Goal: Use online tool/utility: Use online tool/utility

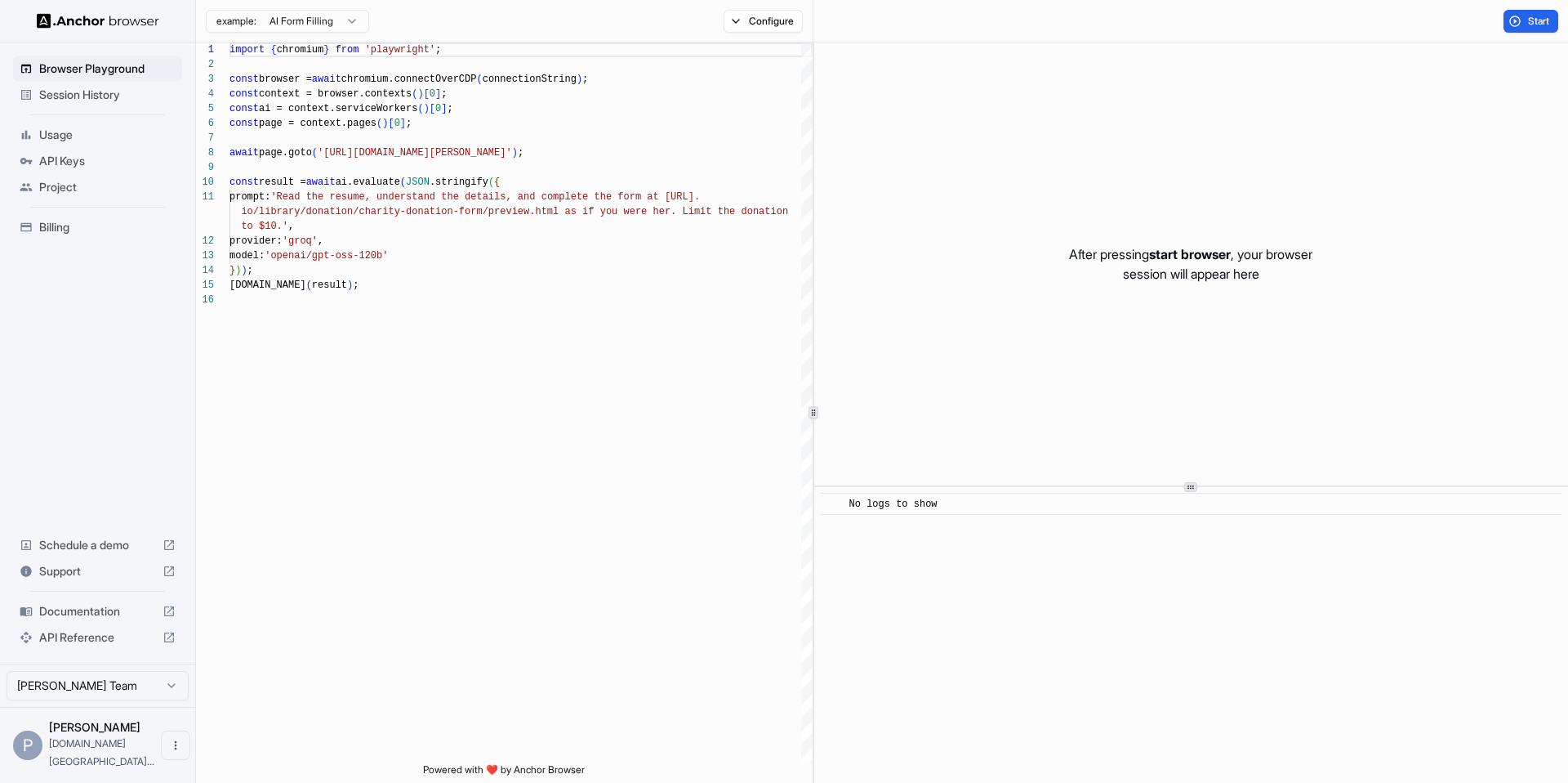
scroll to position [147, 0]
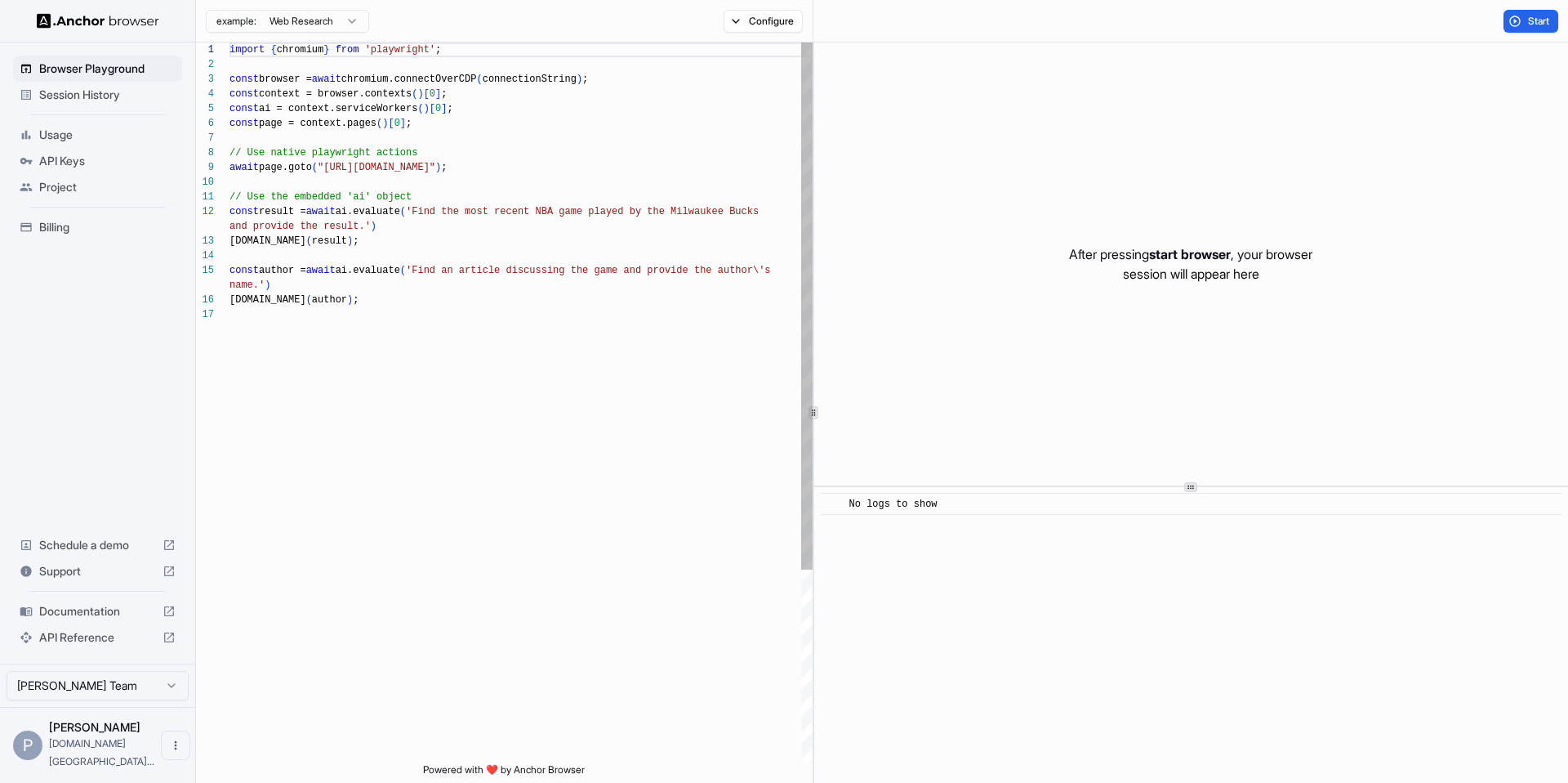
click at [498, 366] on div "import { chromium } from 'playwright' ; const browser = await chromium.connectO…" at bounding box center [521, 535] width 583 height 985
type textarea "**********"
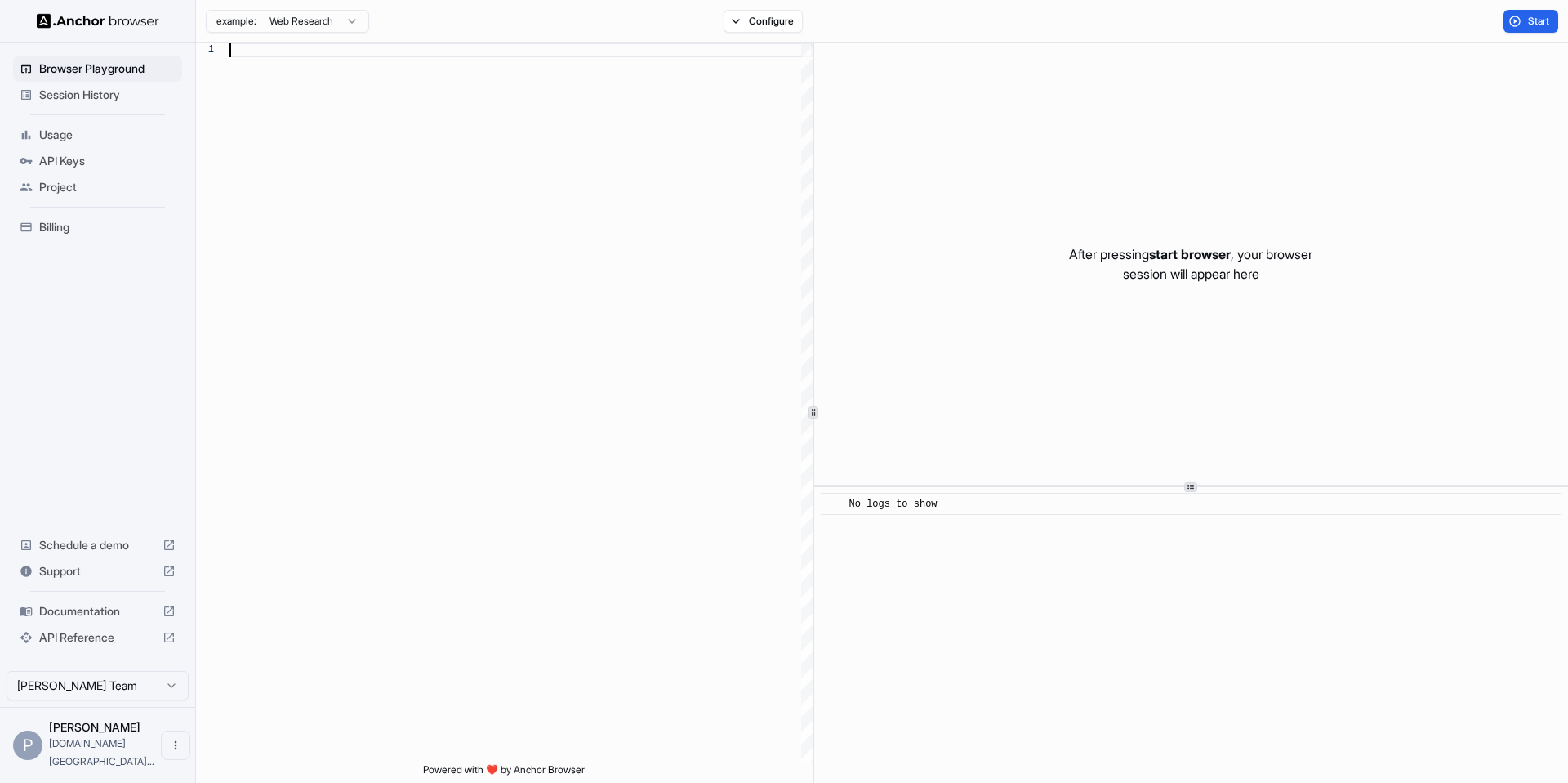
scroll to position [59, 0]
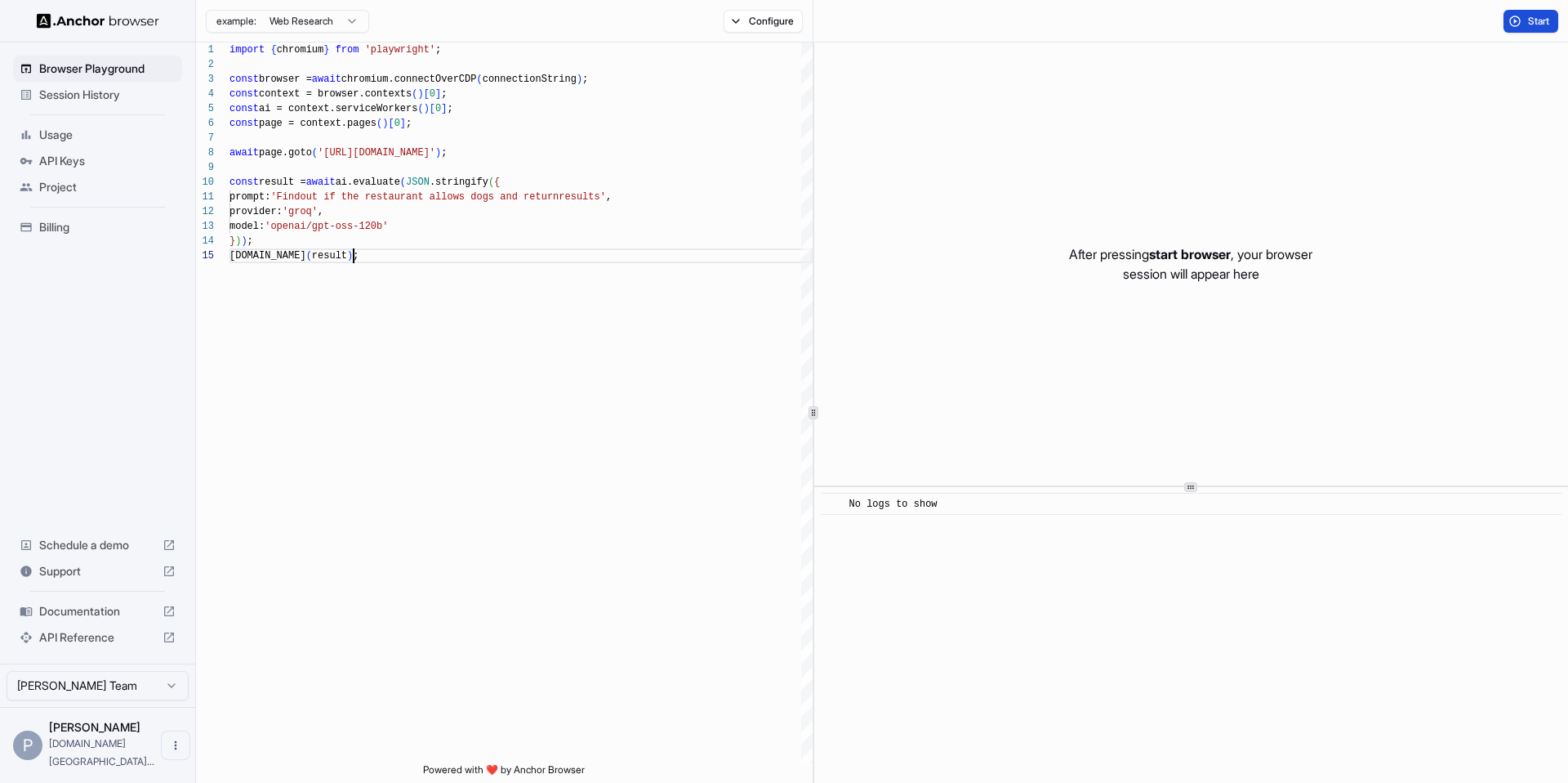
click at [1531, 20] on span "Start" at bounding box center [1540, 21] width 23 height 13
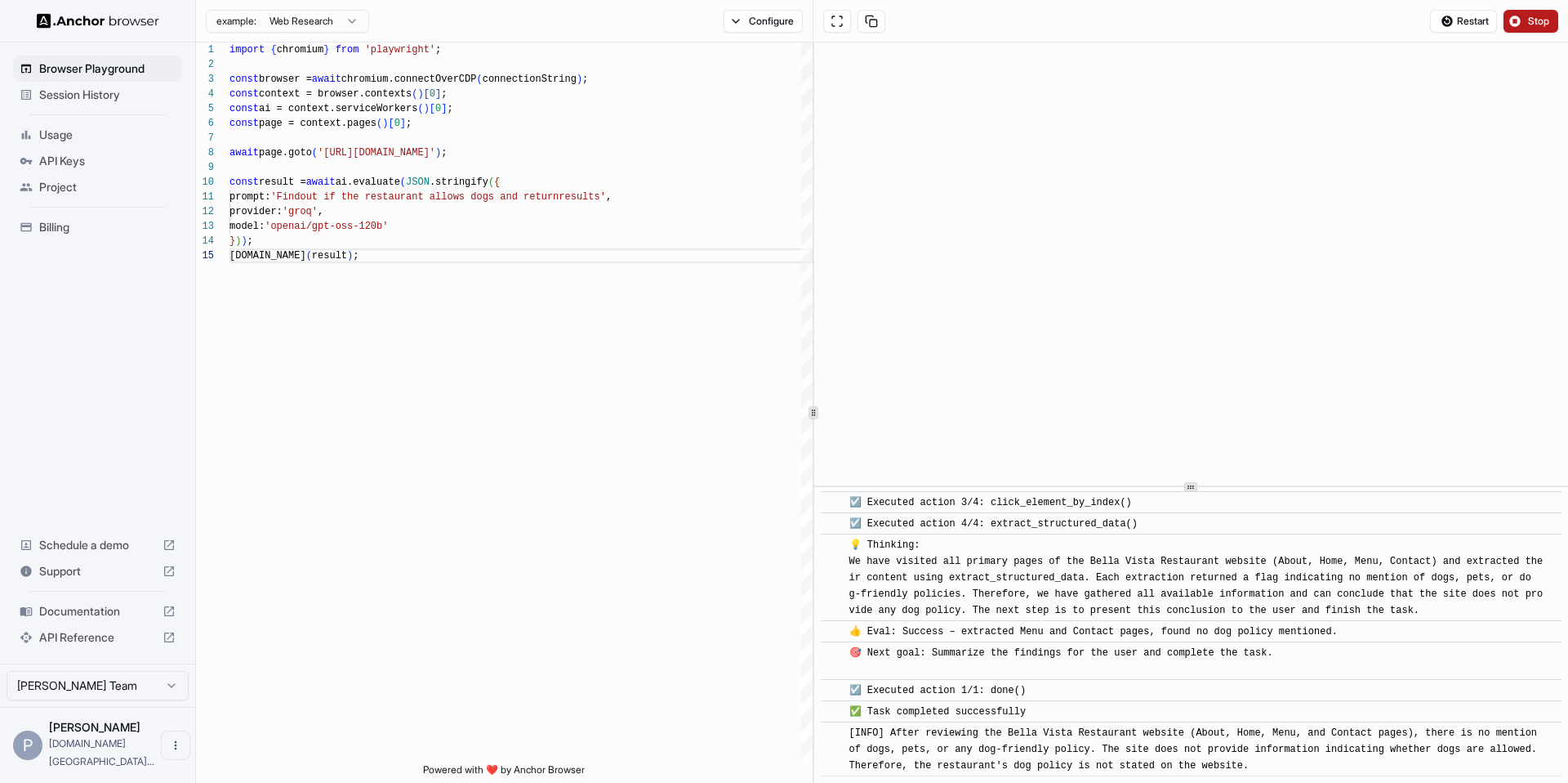
scroll to position [646, 0]
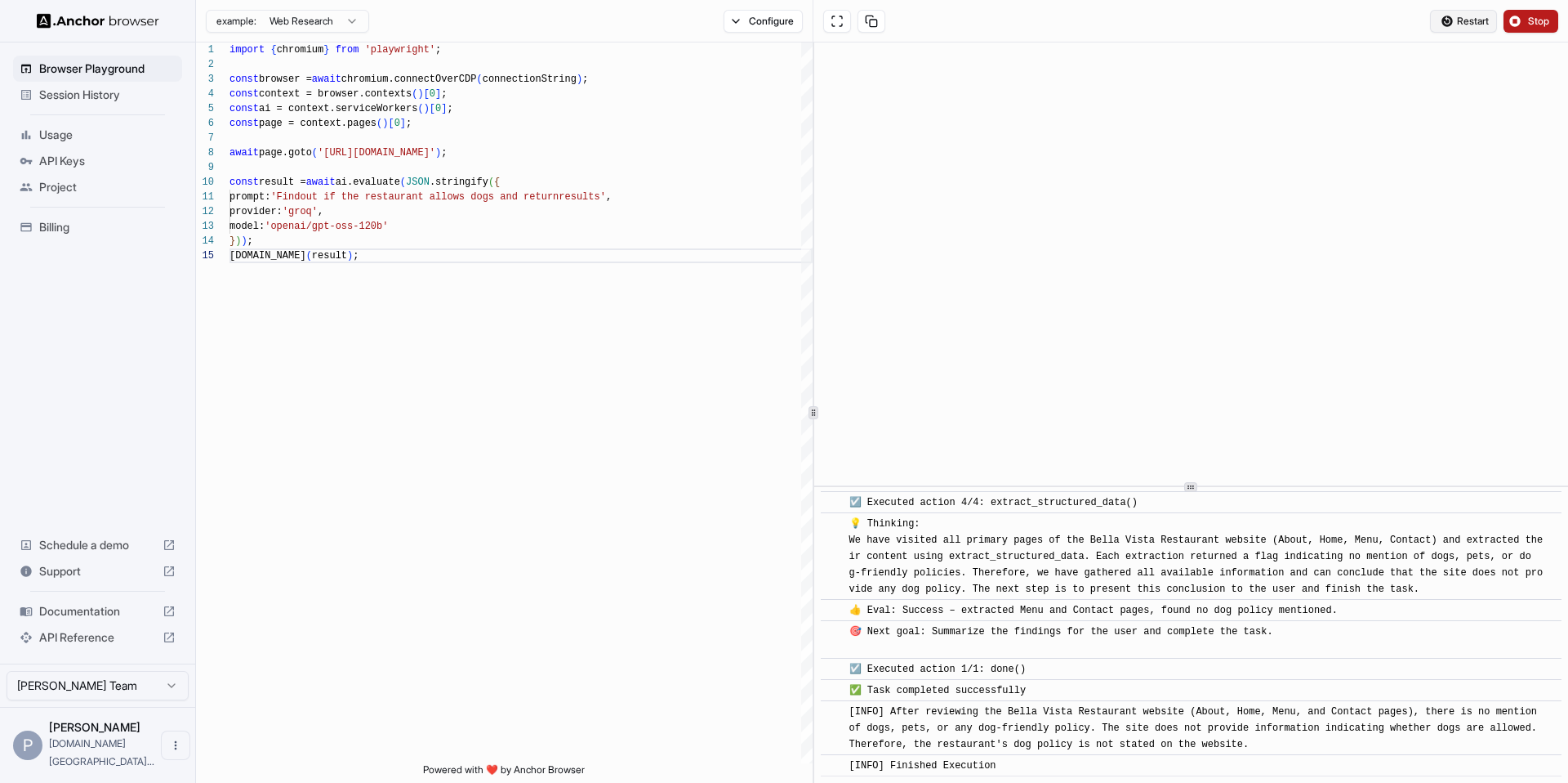
click at [1488, 20] on span "Restart" at bounding box center [1473, 21] width 32 height 13
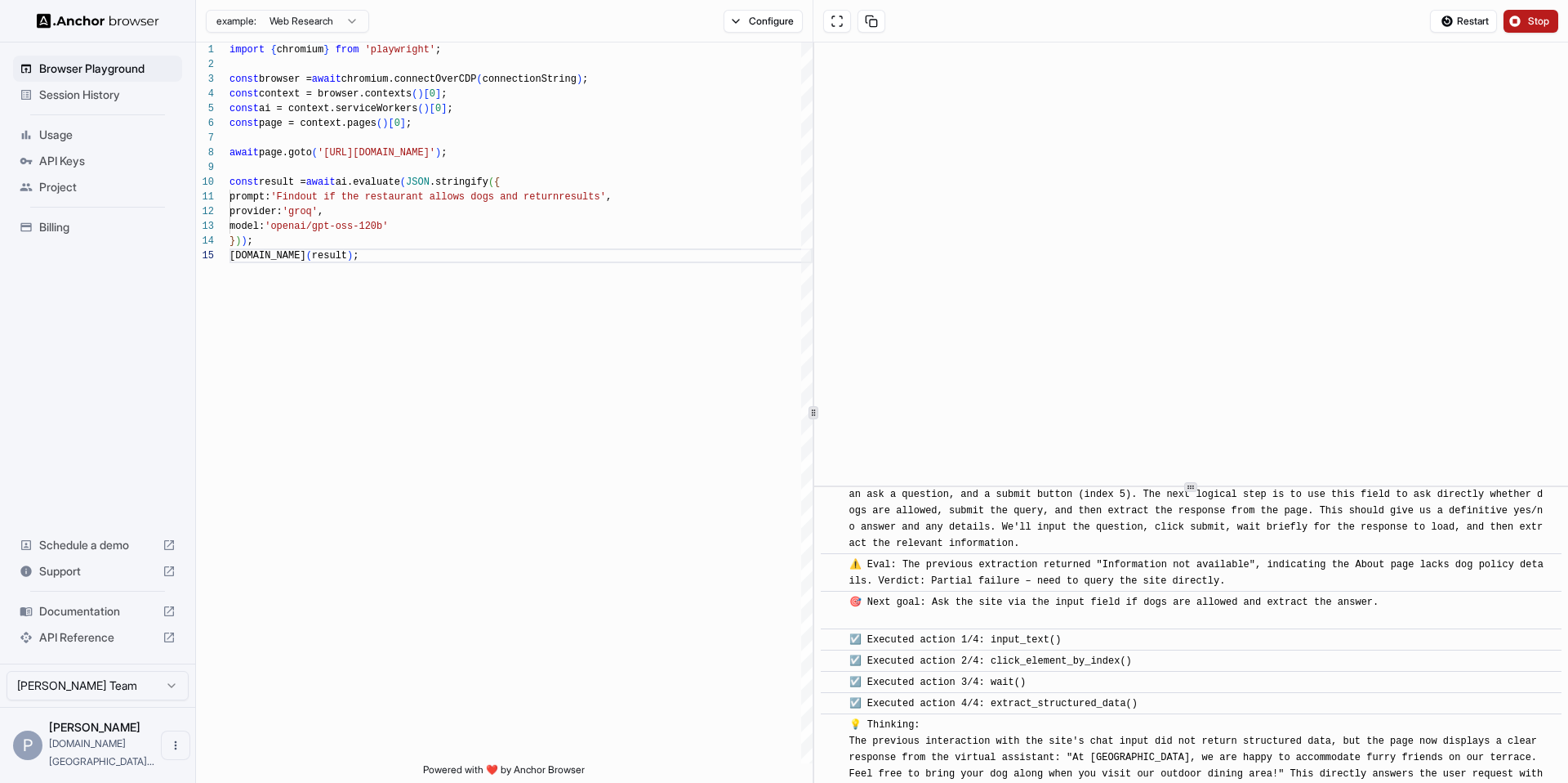
scroll to position [233, 0]
click at [1103, 606] on span "🎯 Next goal: Ask the site via the input field if dogs are allowed and extract t…" at bounding box center [1114, 613] width 530 height 28
click at [1468, 18] on span "Restart" at bounding box center [1473, 21] width 32 height 13
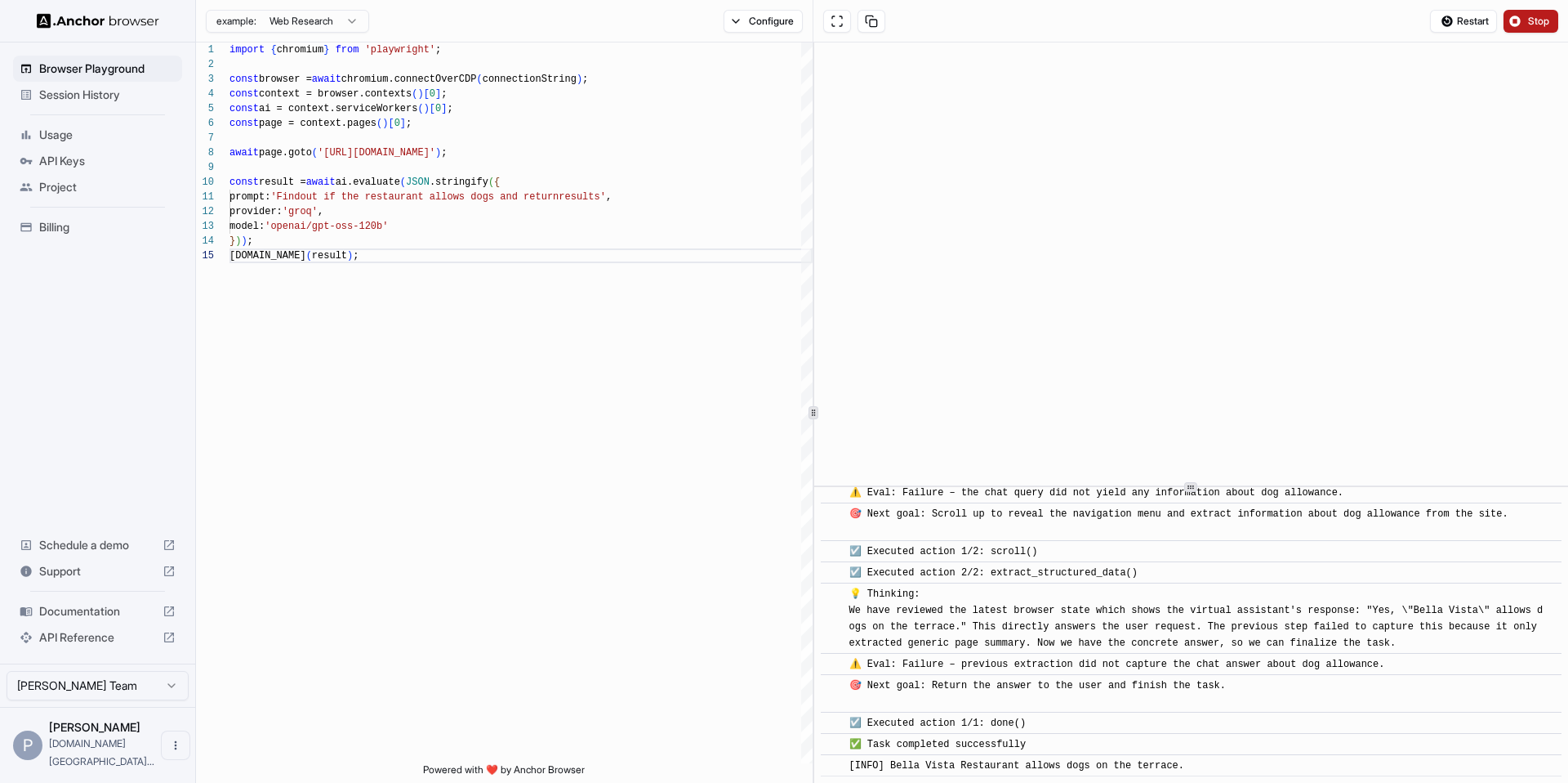
scroll to position [505, 0]
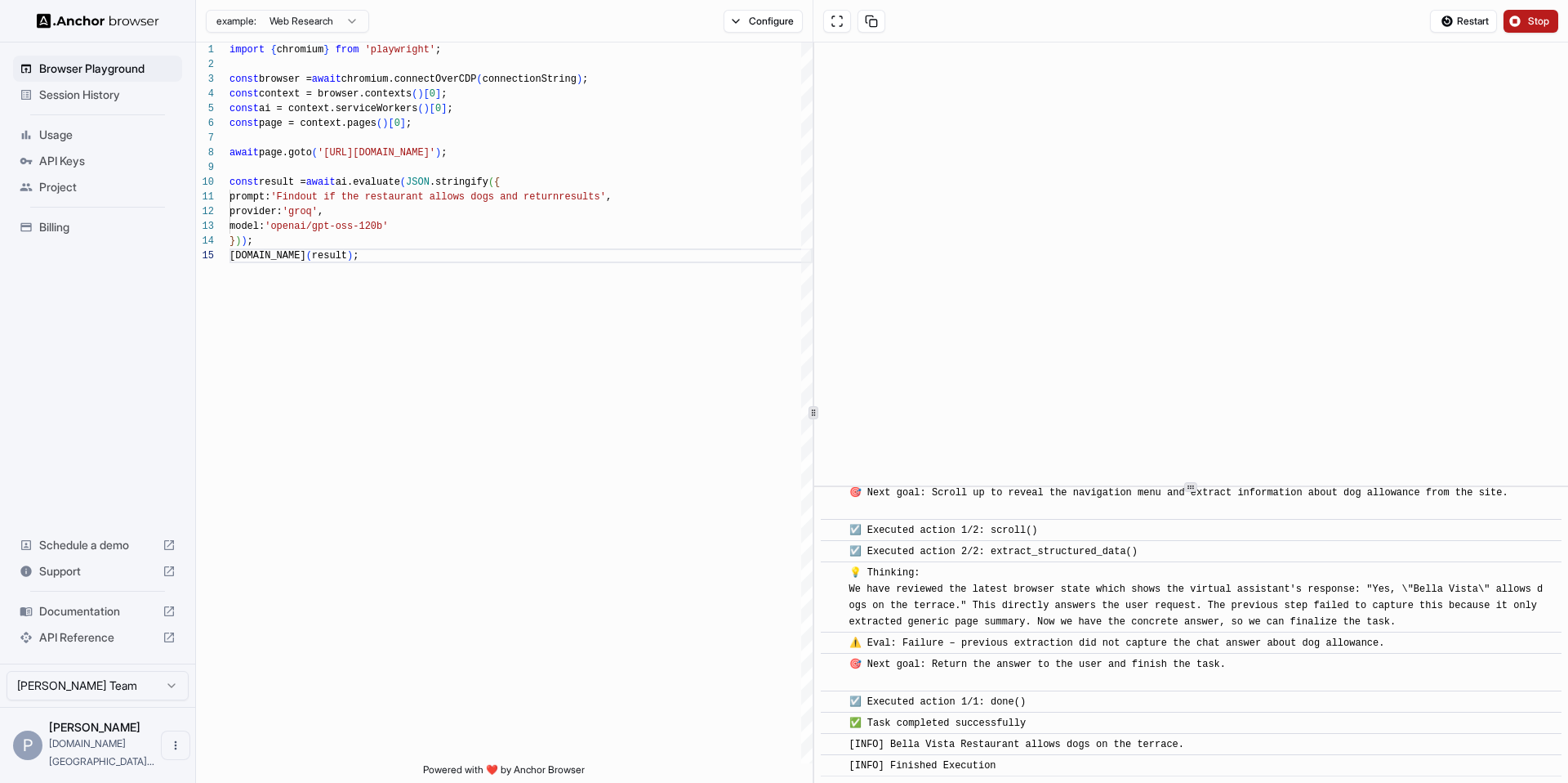
click at [1468, 18] on span "Restart" at bounding box center [1473, 21] width 32 height 13
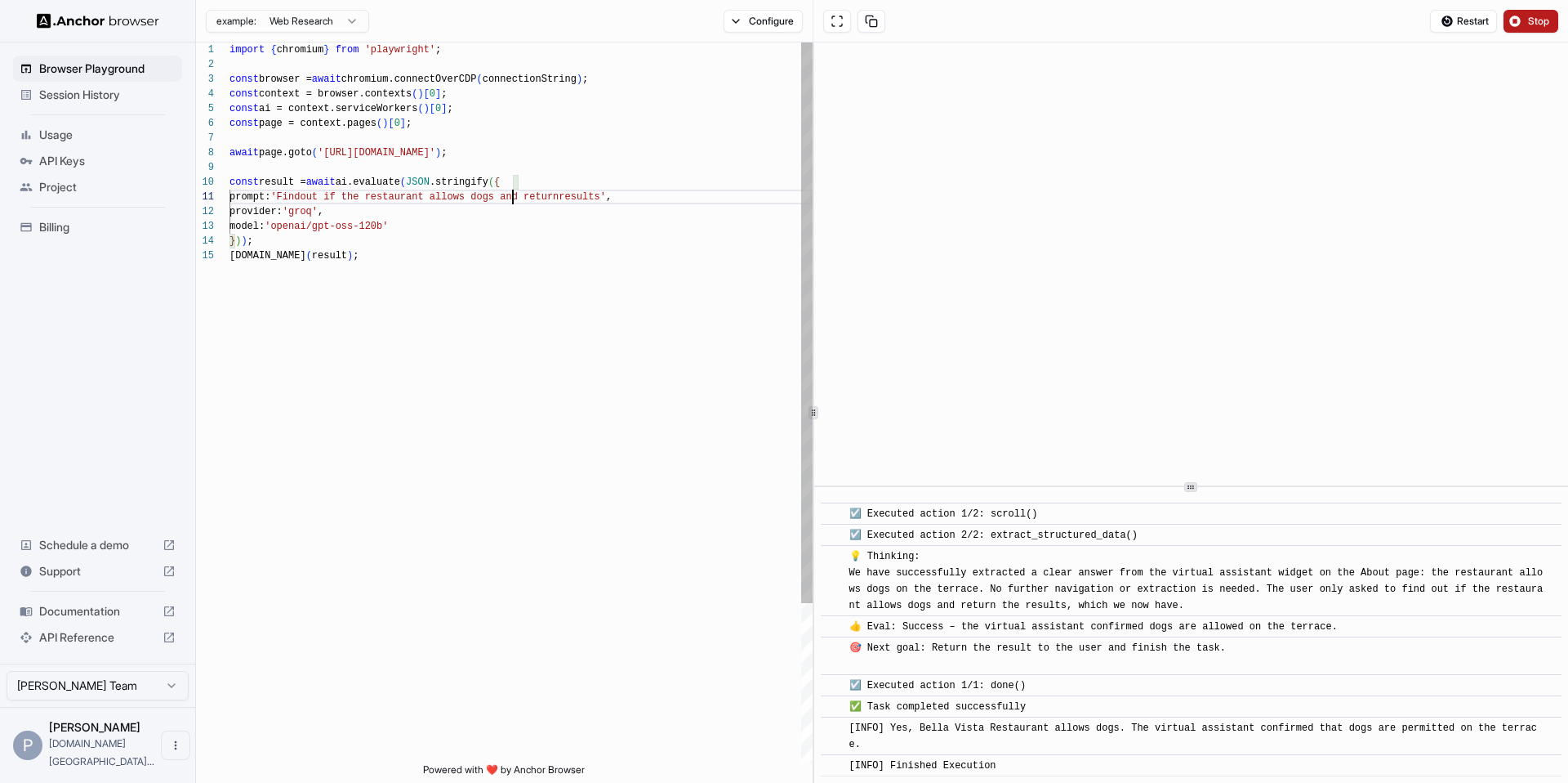
scroll to position [0, 0]
click at [512, 201] on div "import { chromium } from 'playwright' ; const browser = await chromium.connectO…" at bounding box center [521, 505] width 583 height 926
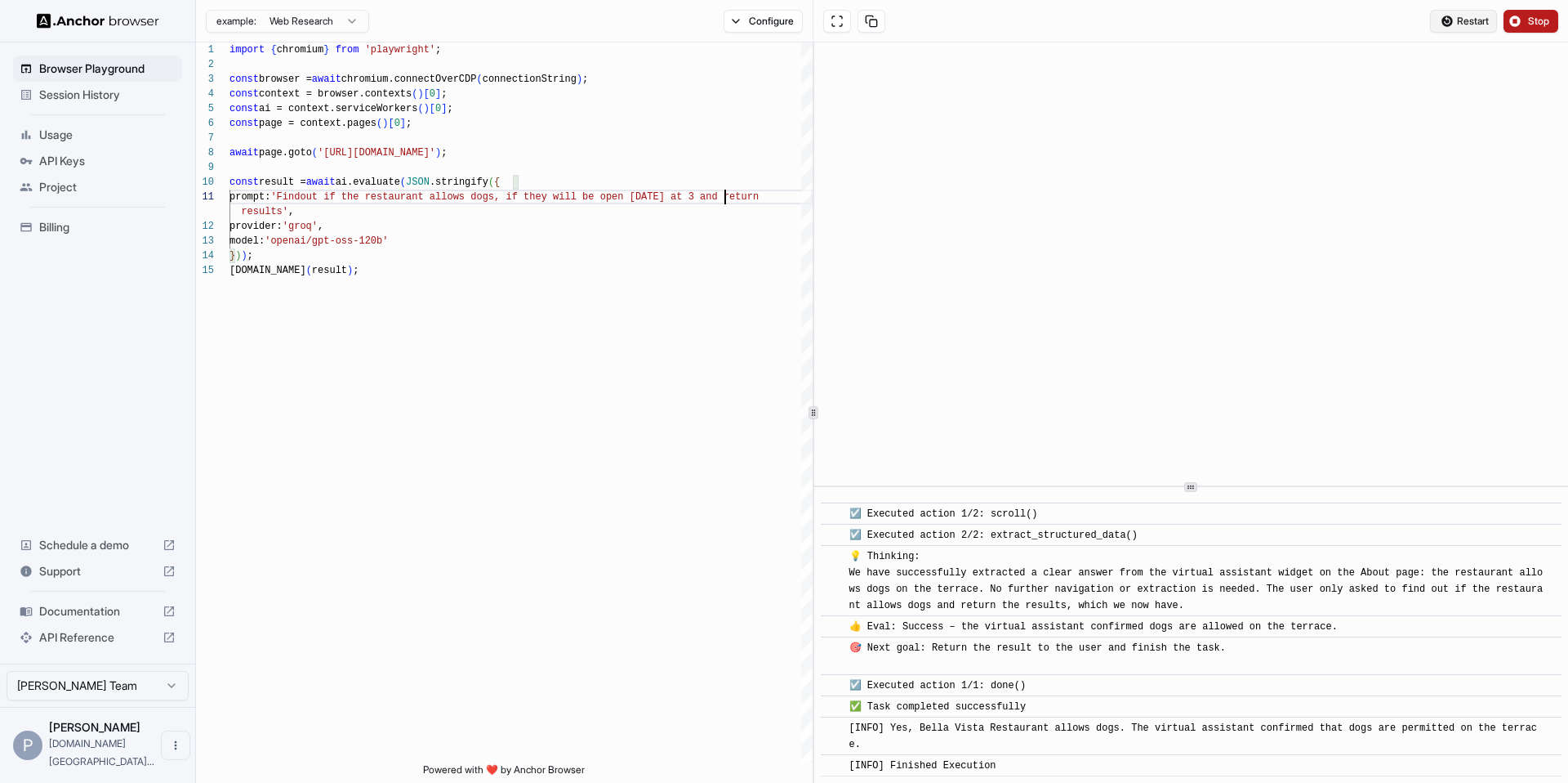
click at [1485, 15] on span "Restart" at bounding box center [1473, 21] width 32 height 13
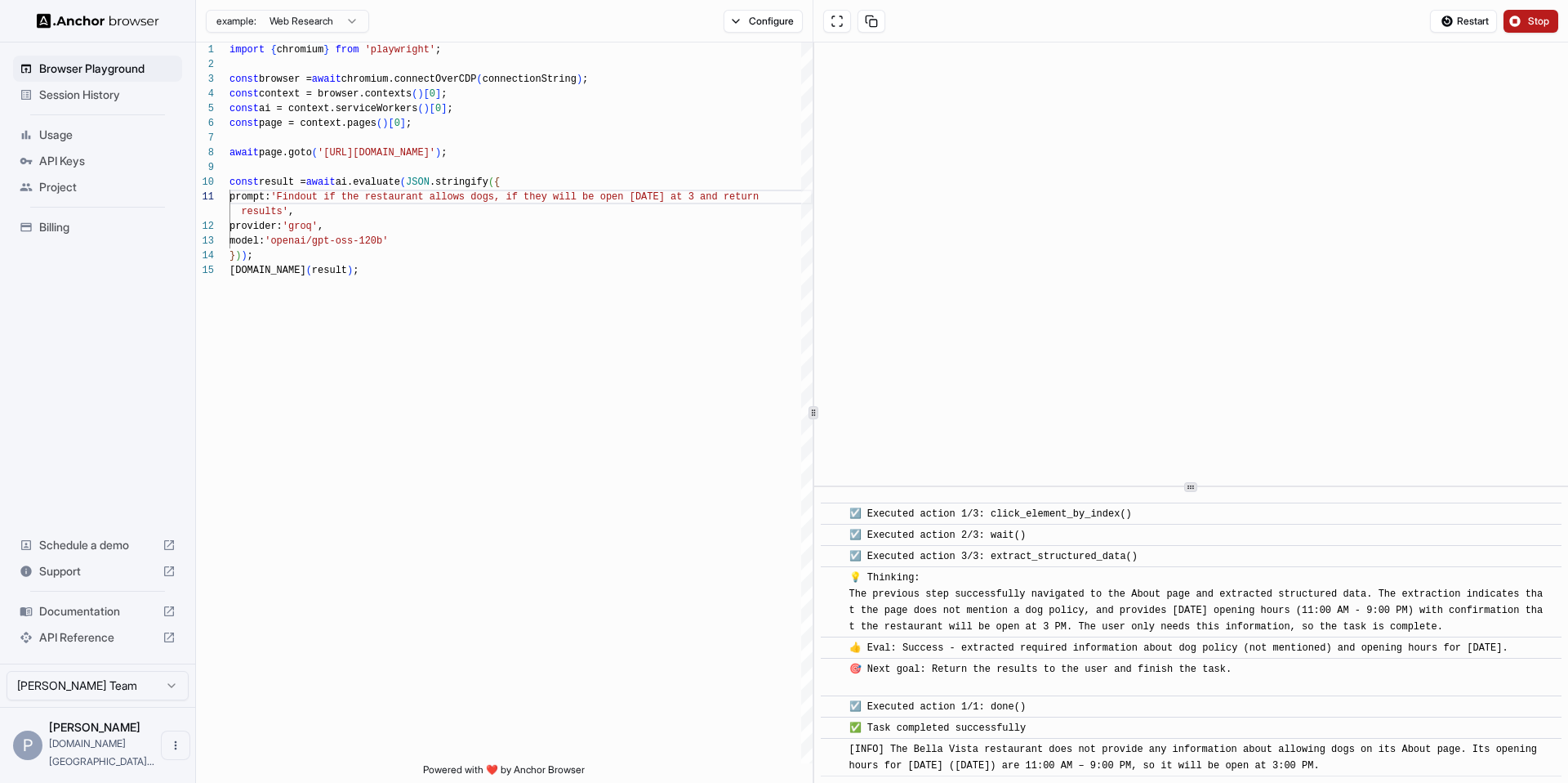
scroll to position [232, 0]
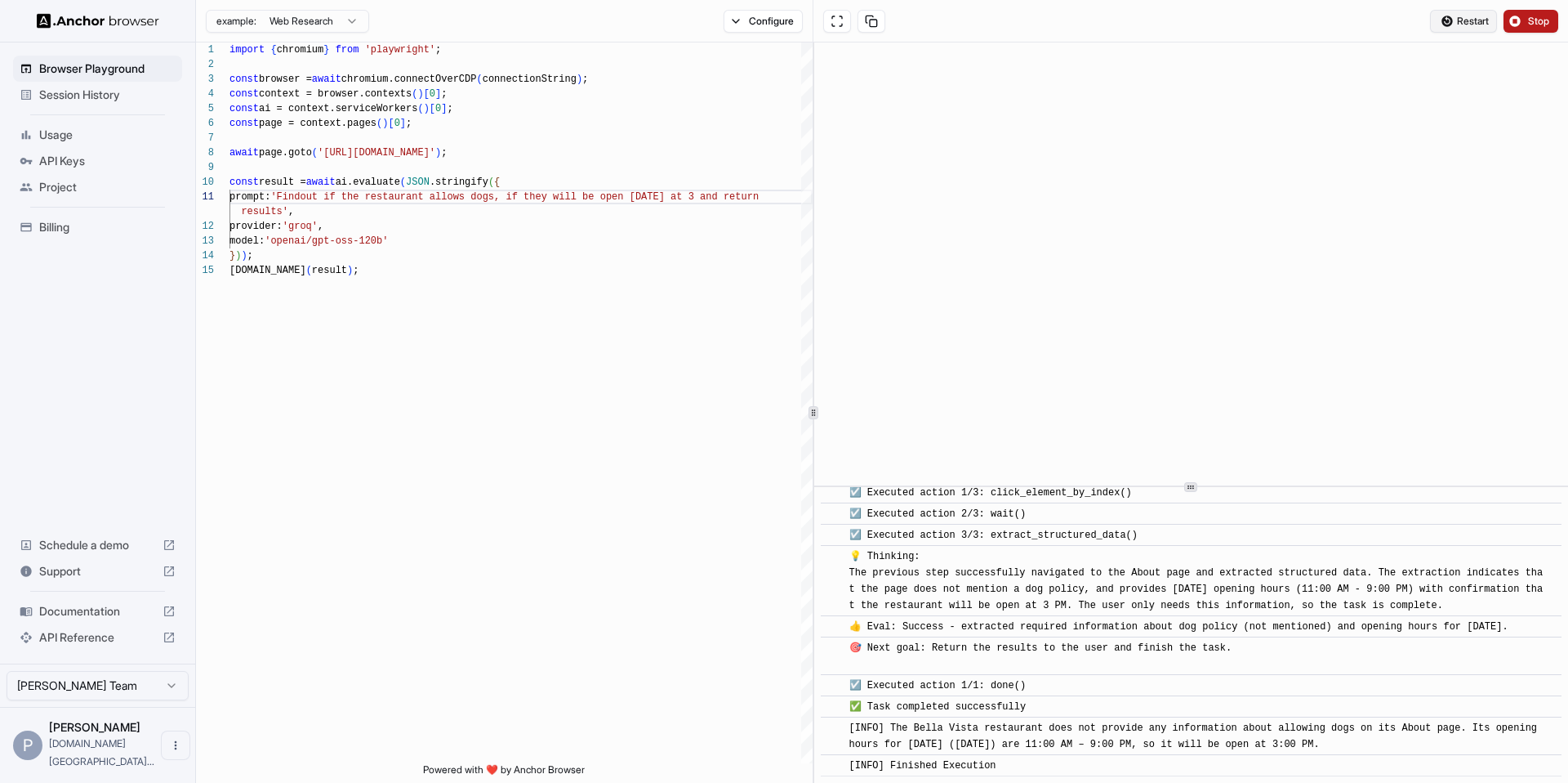
click at [1435, 20] on button "Restart" at bounding box center [1463, 21] width 67 height 23
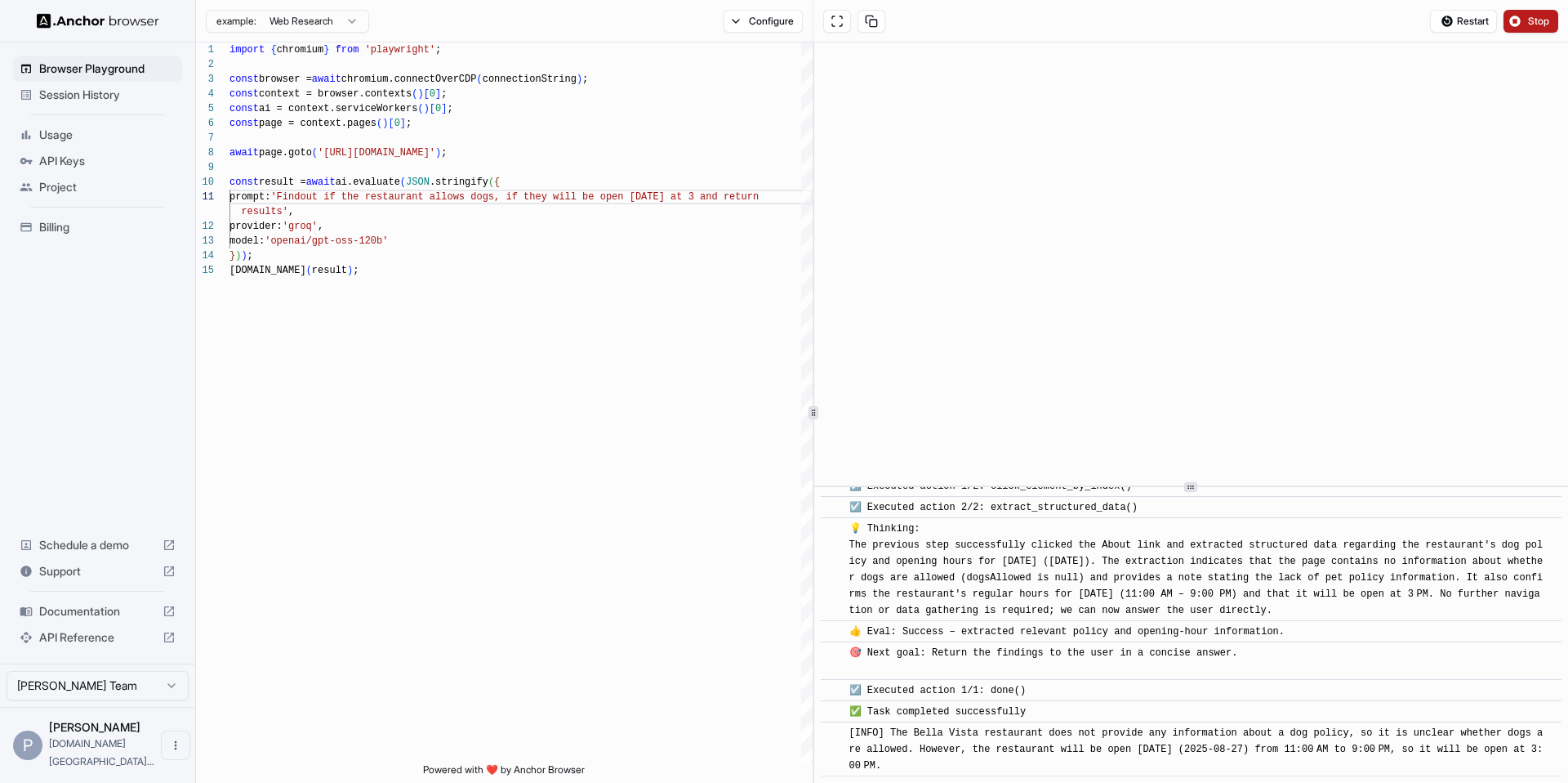
scroll to position [223, 0]
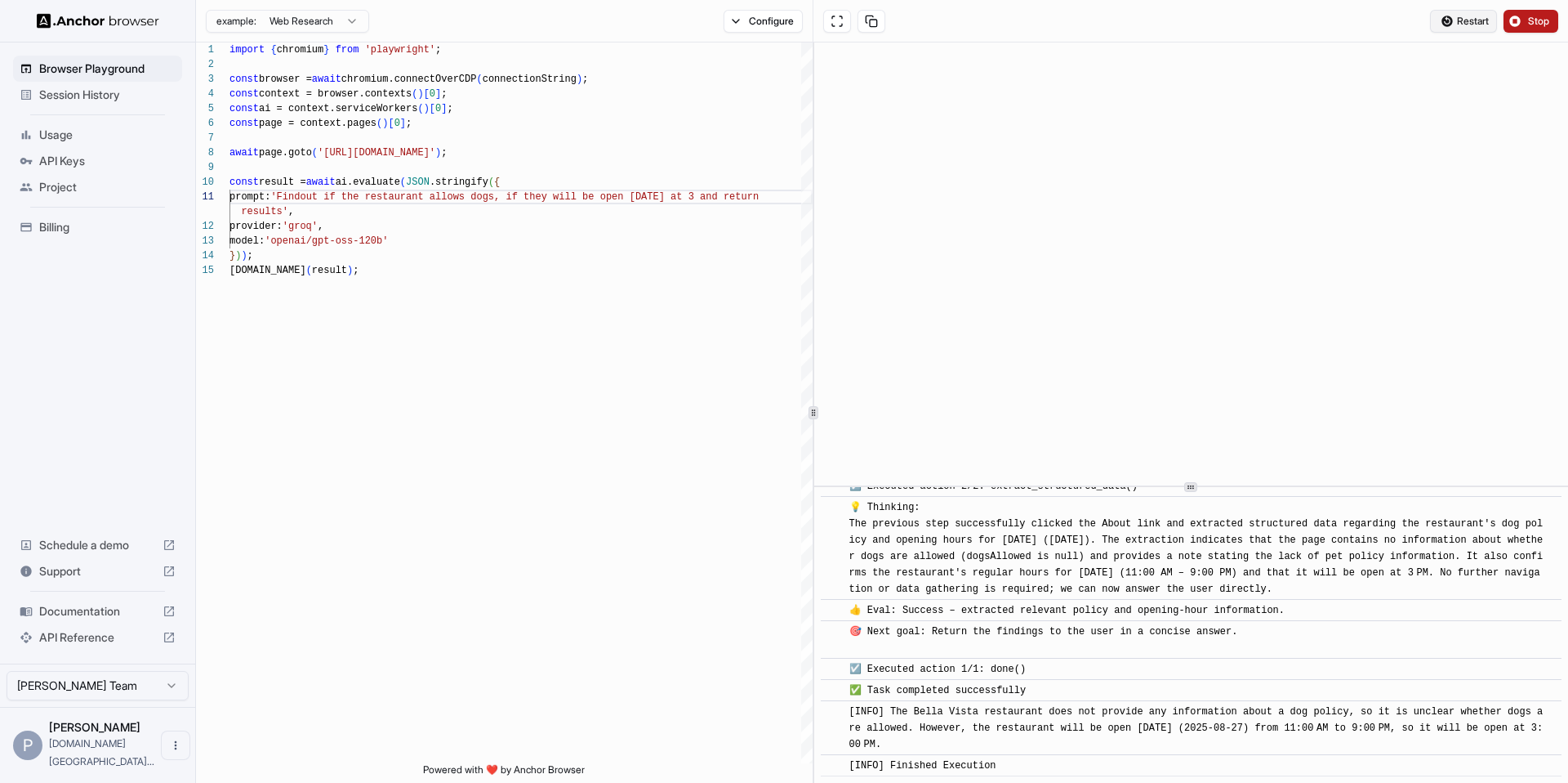
click at [1477, 16] on span "Restart" at bounding box center [1473, 21] width 32 height 13
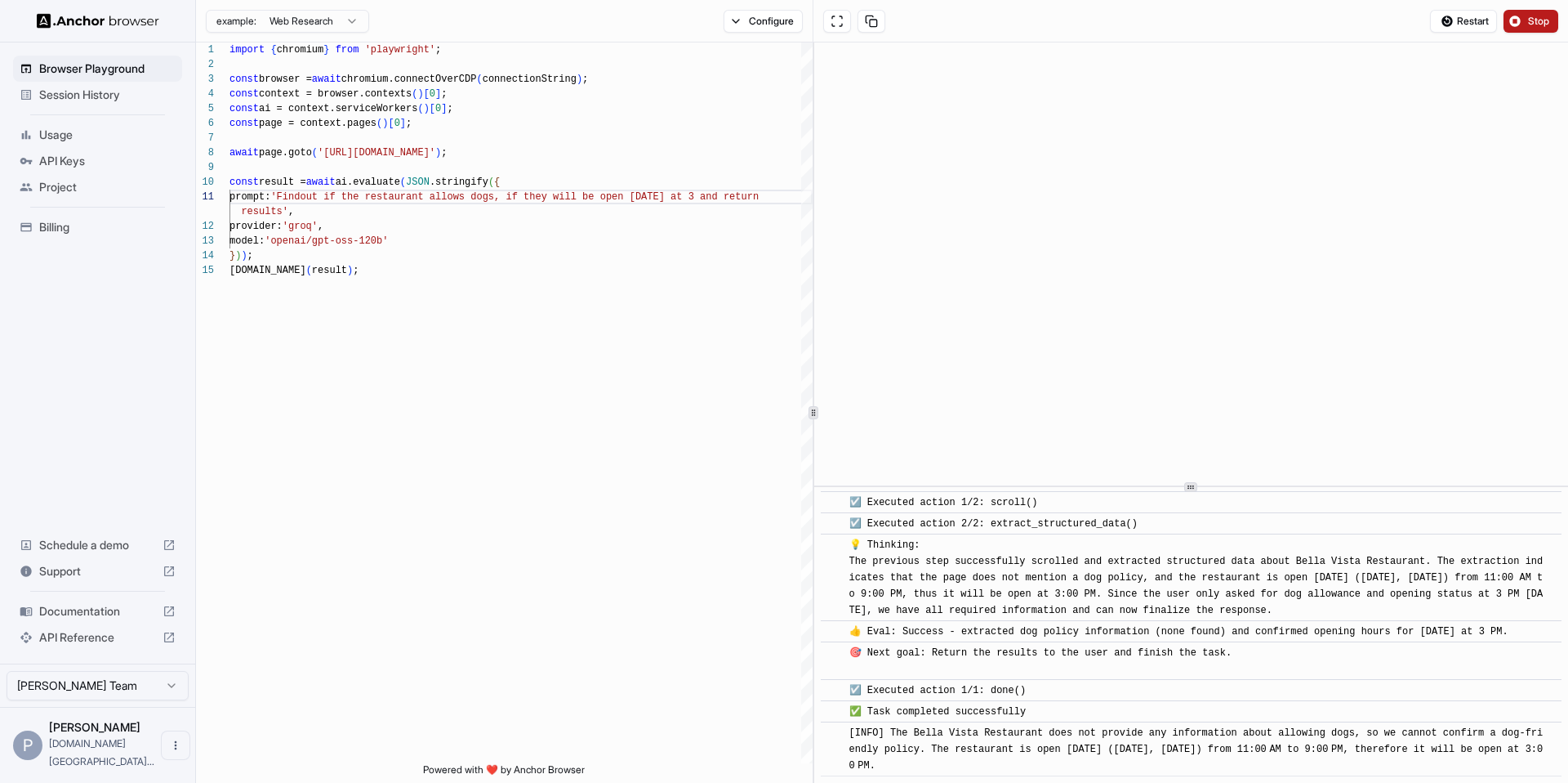
scroll to position [238, 0]
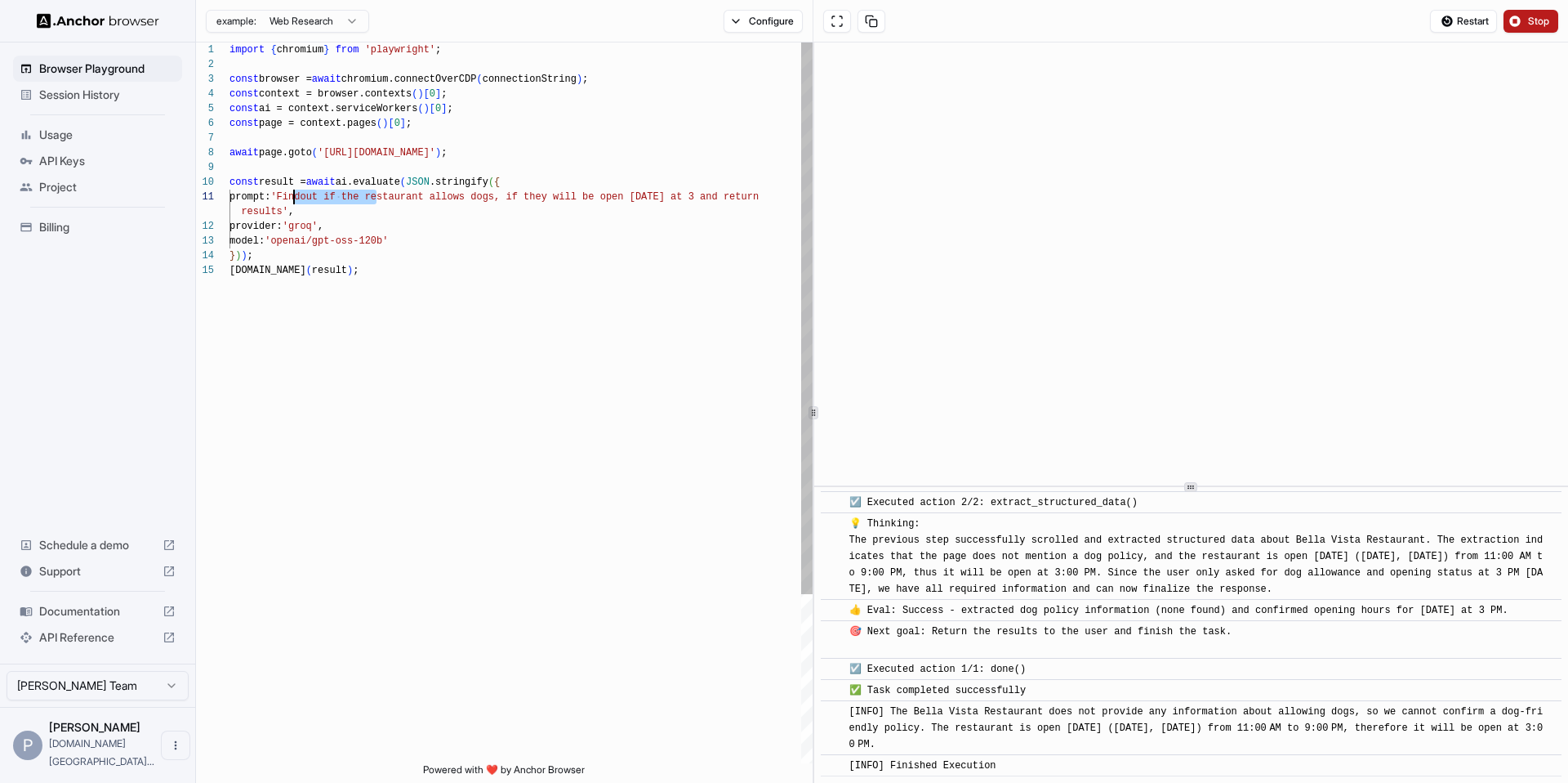
drag, startPoint x: 377, startPoint y: 201, endPoint x: 293, endPoint y: 202, distance: 84.0
click at [293, 202] on div "import { chromium } from 'playwright' ; const browser = await chromium.connectO…" at bounding box center [521, 513] width 583 height 941
drag, startPoint x: 564, startPoint y: 199, endPoint x: 524, endPoint y: 201, distance: 40.0
click at [524, 201] on div "import { chromium } from 'playwright' ; const browser = await chromium.connectO…" at bounding box center [521, 513] width 583 height 941
click at [1448, 26] on button "Restart" at bounding box center [1463, 21] width 67 height 23
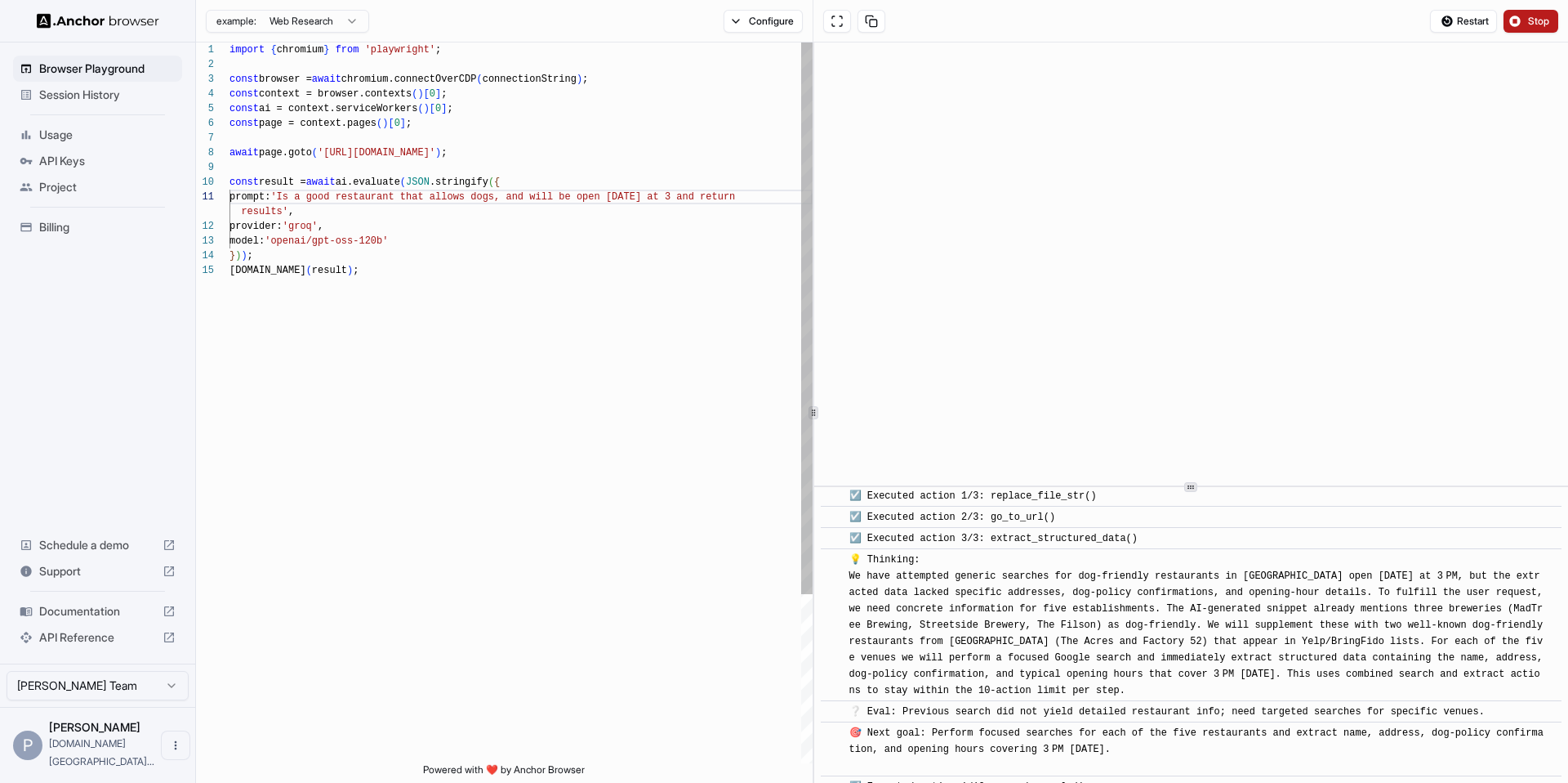
scroll to position [545, 0]
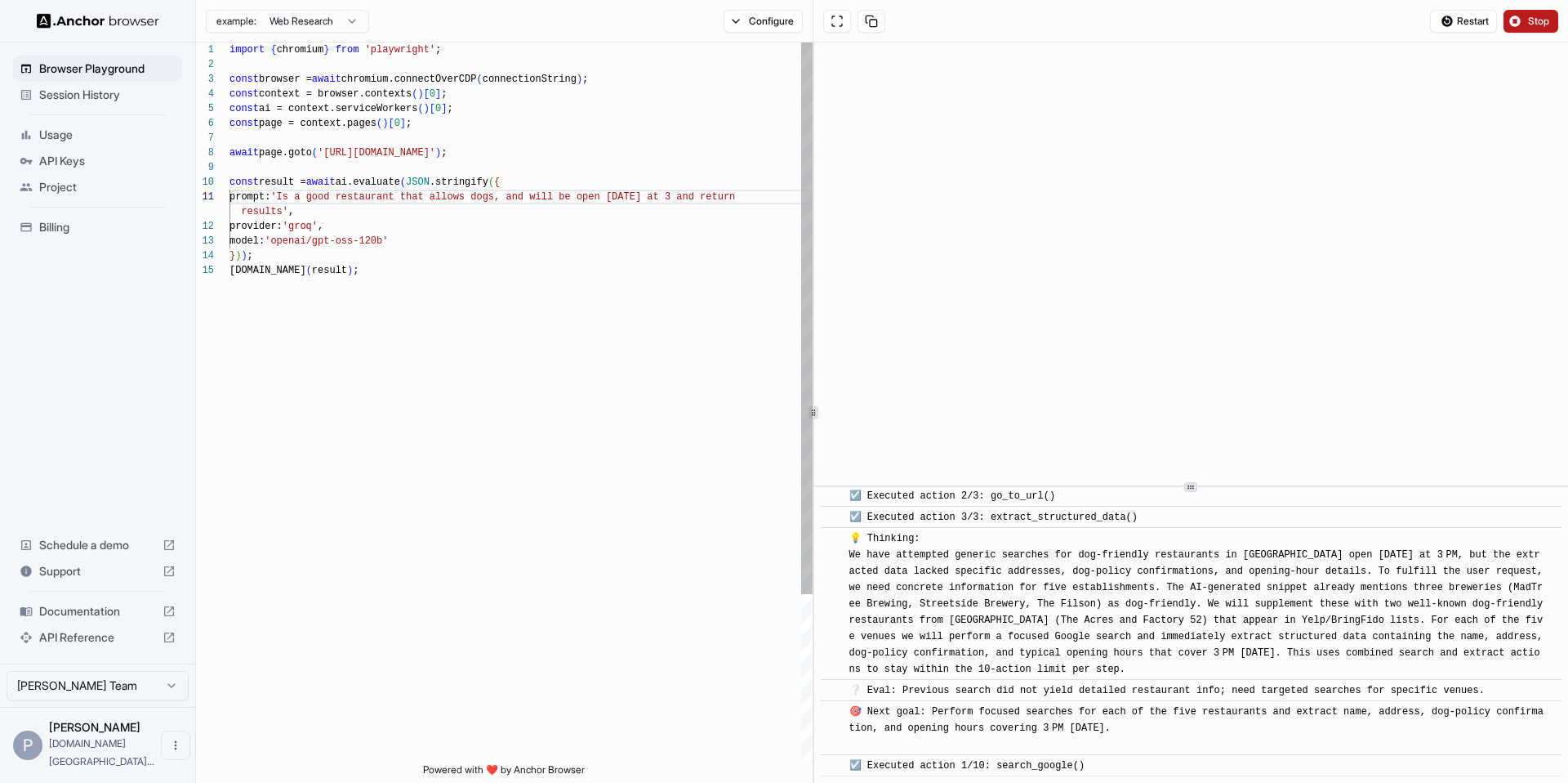
click at [312, 205] on div "import { chromium } from 'playwright' ; const browser = await chromium.connectO…" at bounding box center [521, 513] width 583 height 941
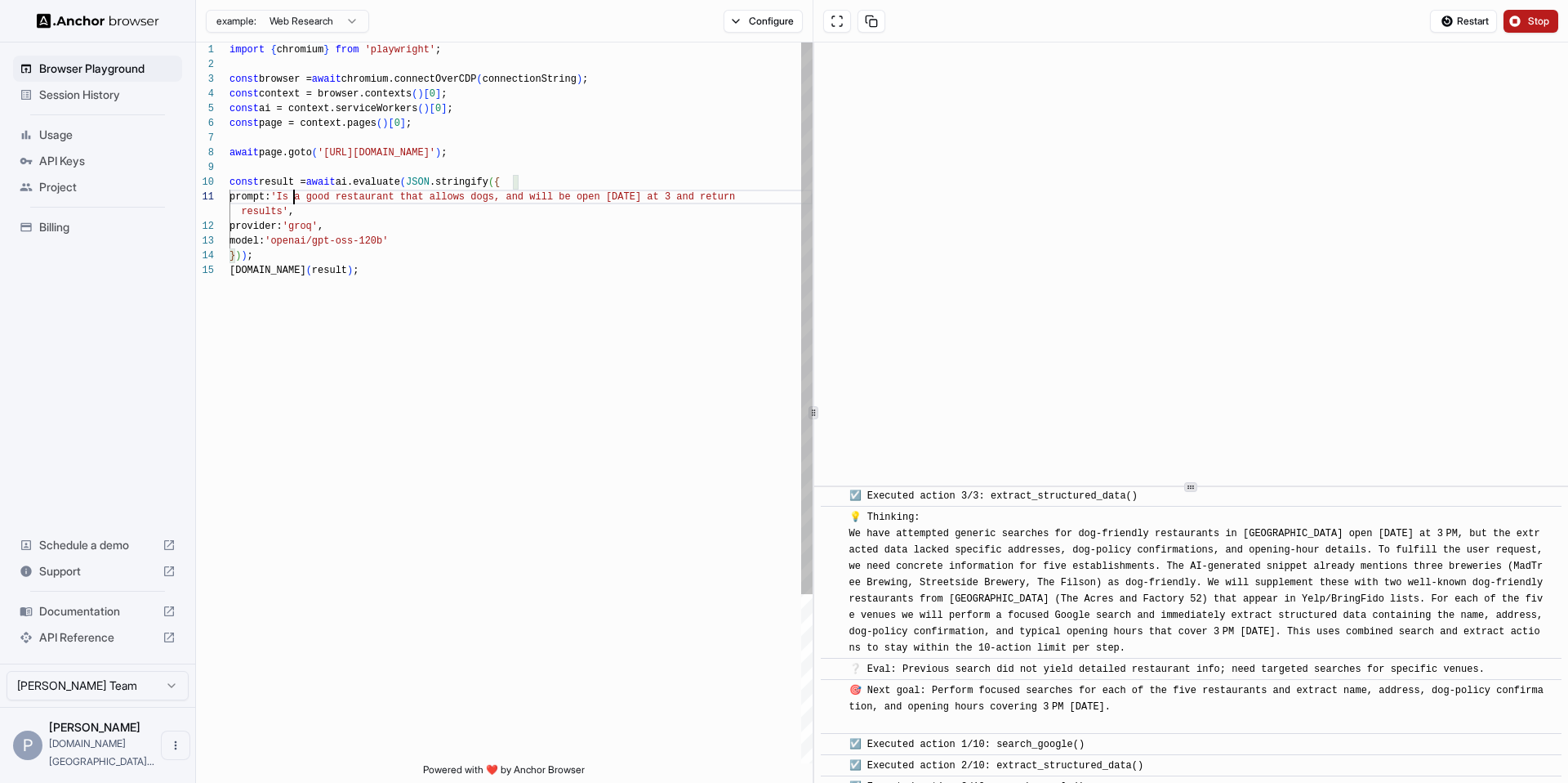
scroll to position [0, 0]
click at [295, 199] on div "import { chromium } from 'playwright' ; const browser = await chromium.connectO…" at bounding box center [521, 513] width 583 height 941
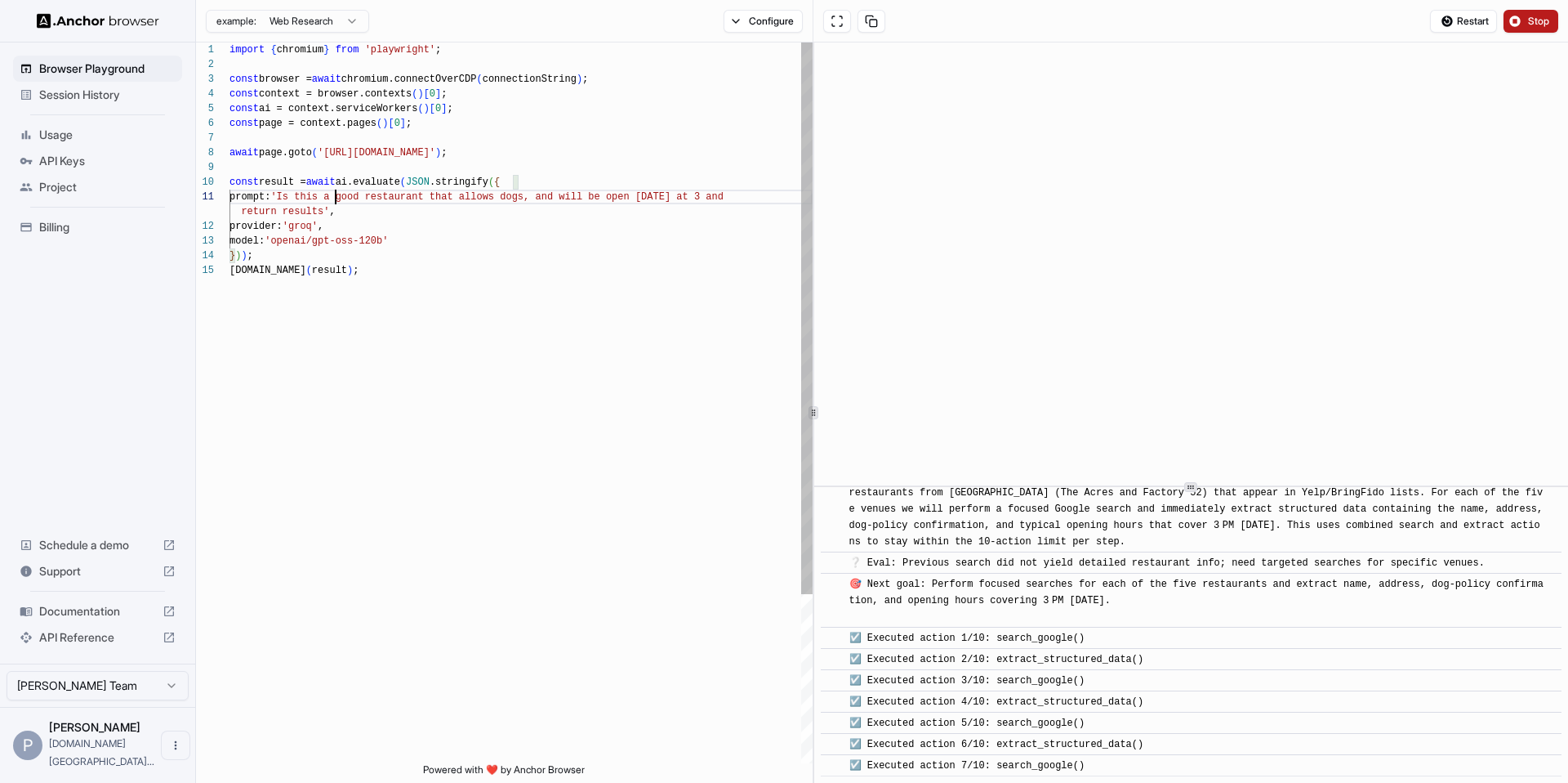
scroll to position [694, 0]
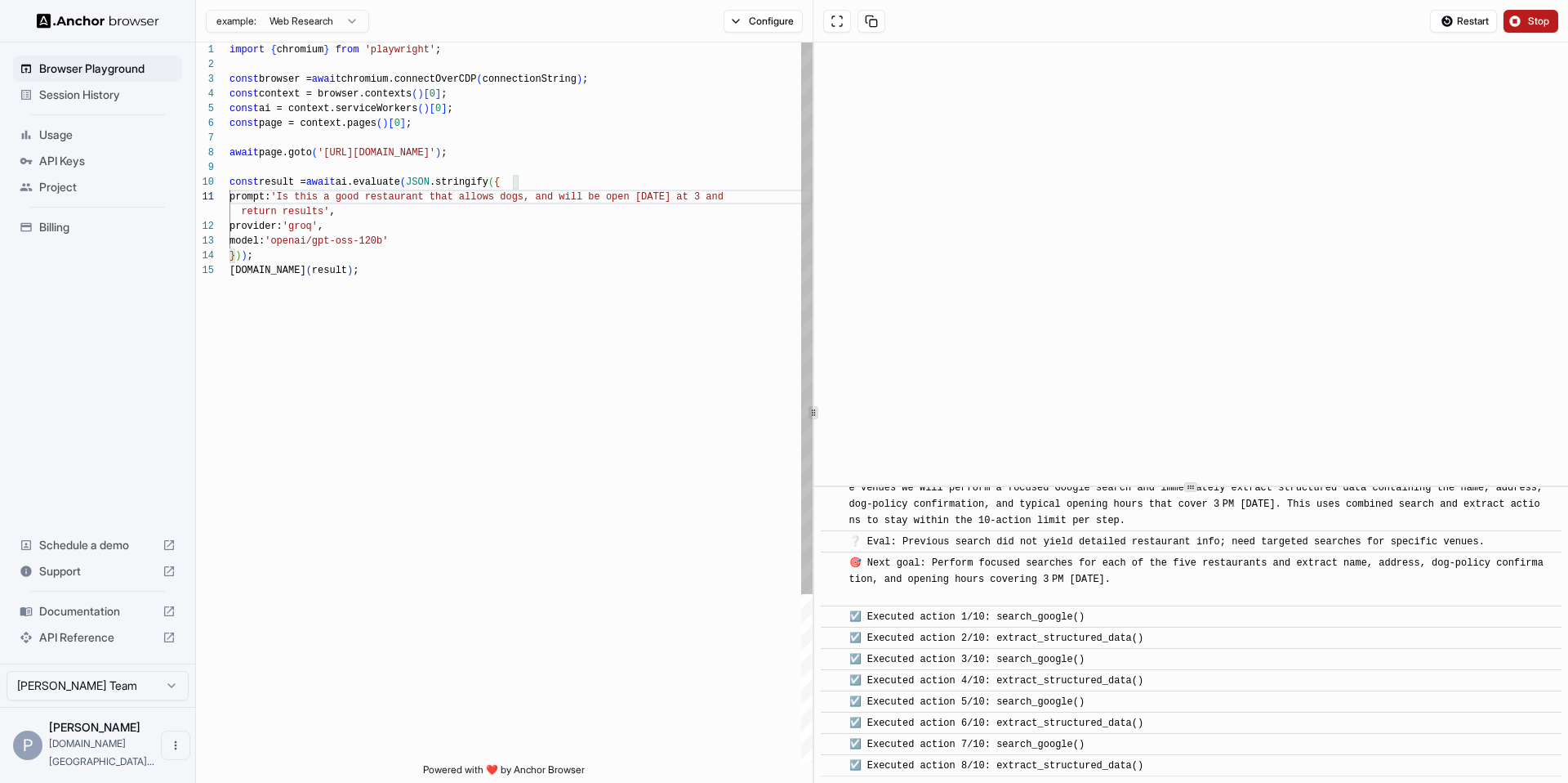
click at [732, 200] on div "import { chromium } from 'playwright' ; const browser = await chromium.connectO…" at bounding box center [521, 513] width 583 height 941
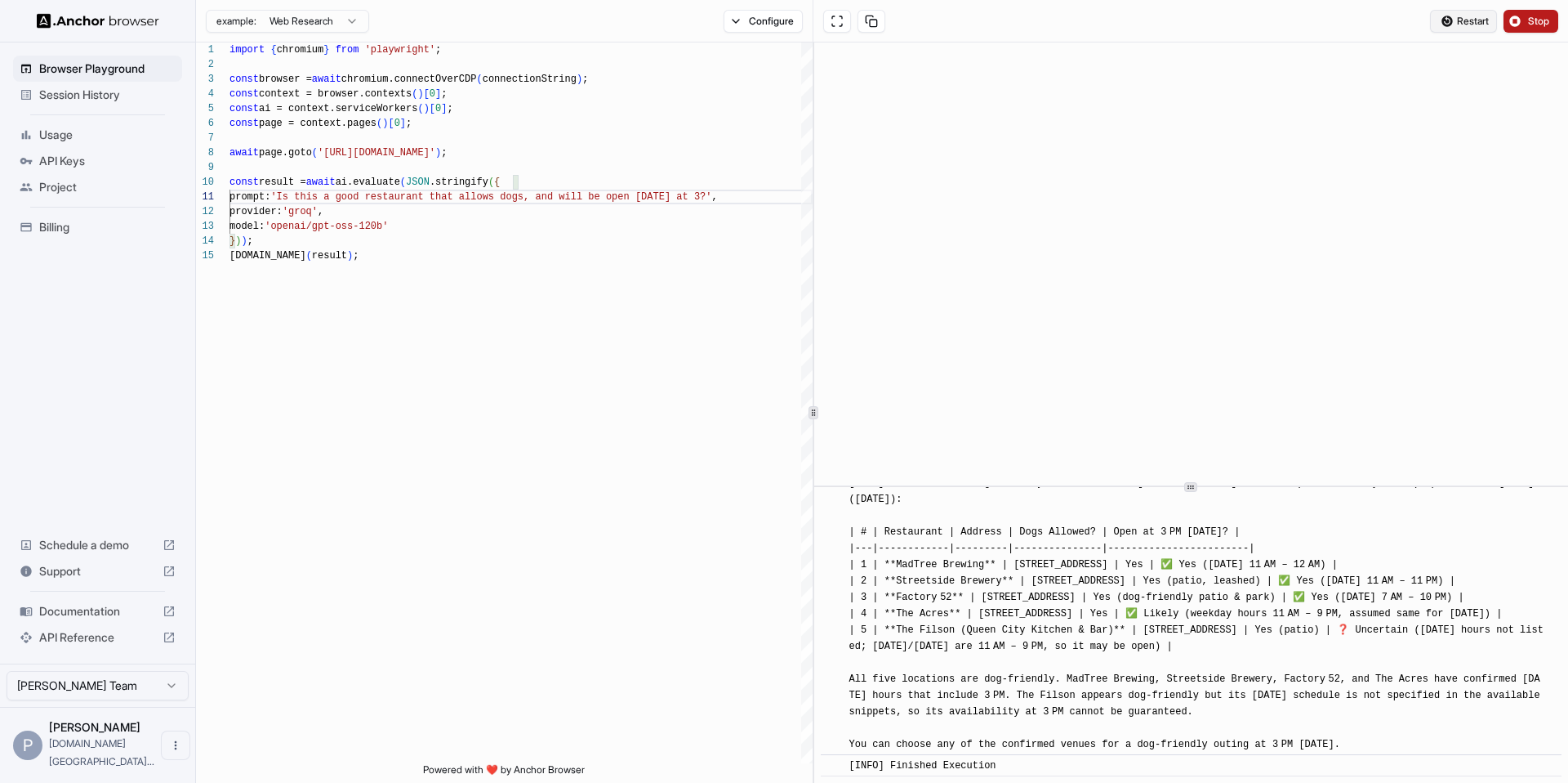
scroll to position [1311, 0]
click at [1486, 23] on span "Restart" at bounding box center [1473, 21] width 32 height 13
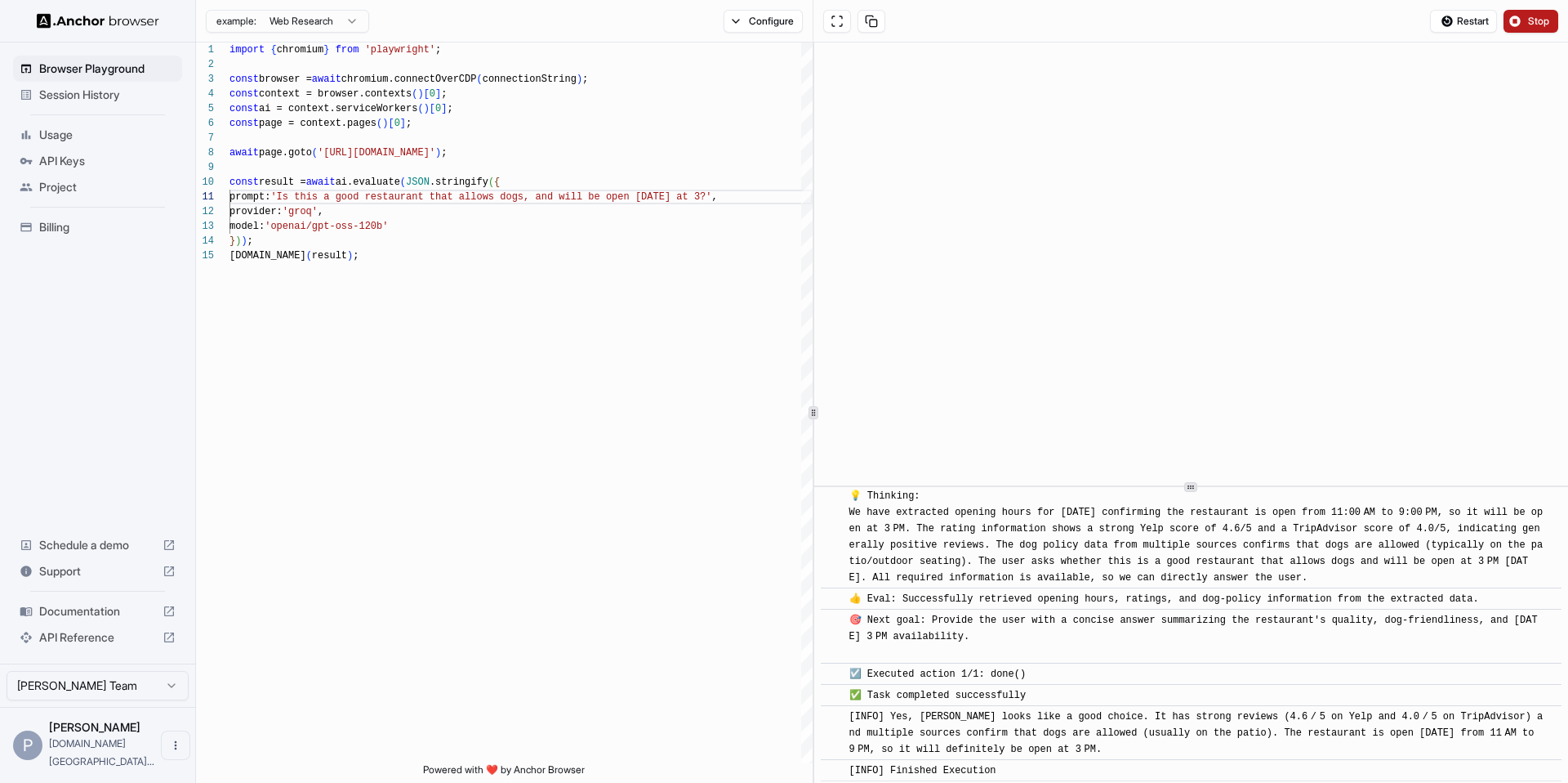
scroll to position [406, 0]
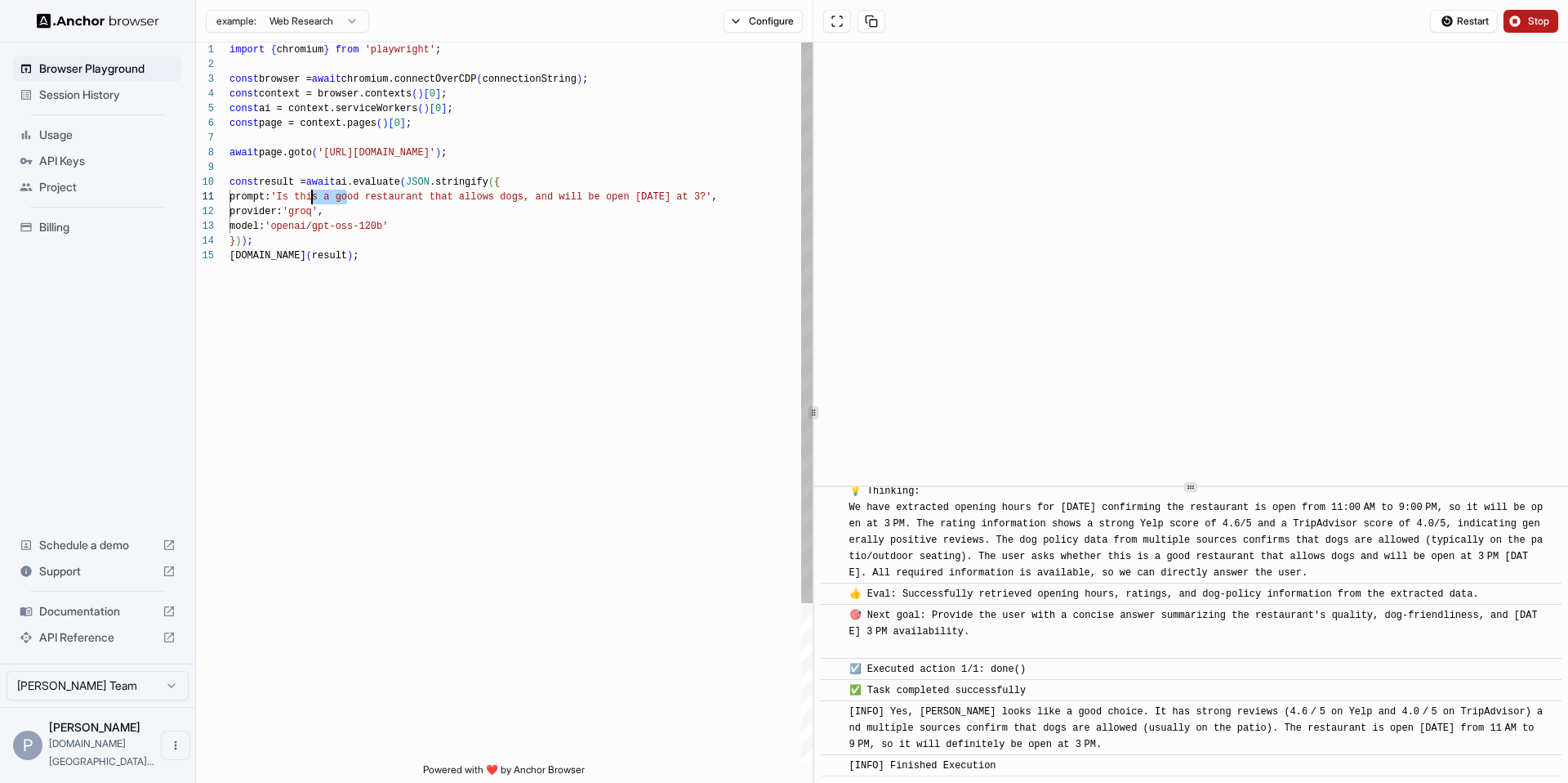
drag, startPoint x: 350, startPoint y: 201, endPoint x: 312, endPoint y: 201, distance: 38.0
click at [312, 201] on div "import { chromium } from 'playwright' ; const browser = await chromium.connectO…" at bounding box center [521, 505] width 583 height 926
drag, startPoint x: 378, startPoint y: 201, endPoint x: 296, endPoint y: 201, distance: 82.0
click at [296, 201] on div "import { chromium } from 'playwright' ; const browser = await chromium.connectO…" at bounding box center [521, 505] width 583 height 926
click at [436, 199] on div "import { chromium } from 'playwright' ; const browser = await chromium.connectO…" at bounding box center [521, 505] width 583 height 926
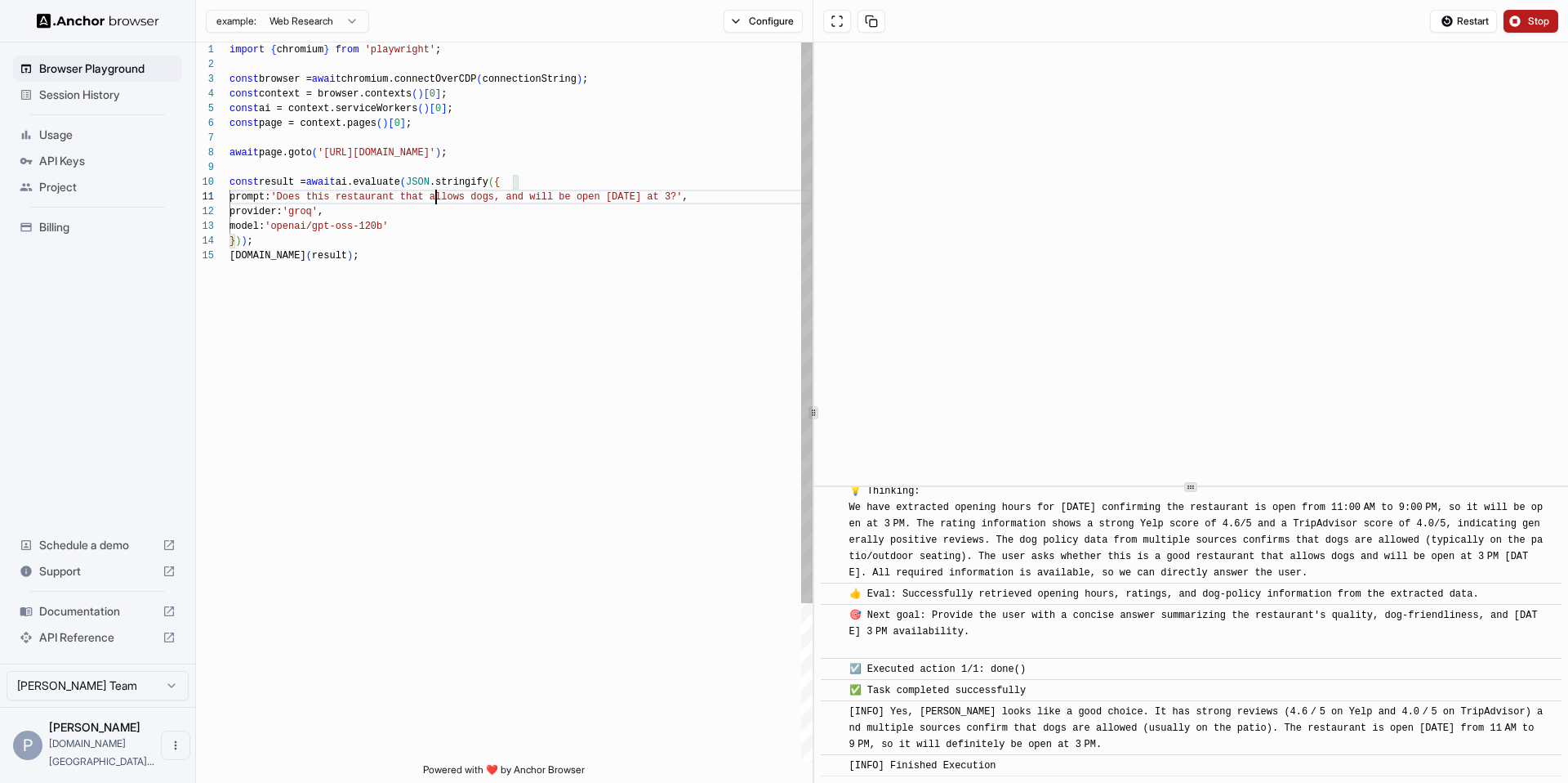
click at [436, 199] on div "import { chromium } from 'playwright' ; const browser = await chromium.connectO…" at bounding box center [521, 505] width 583 height 926
click at [1470, 26] on span "Restart" at bounding box center [1473, 21] width 32 height 13
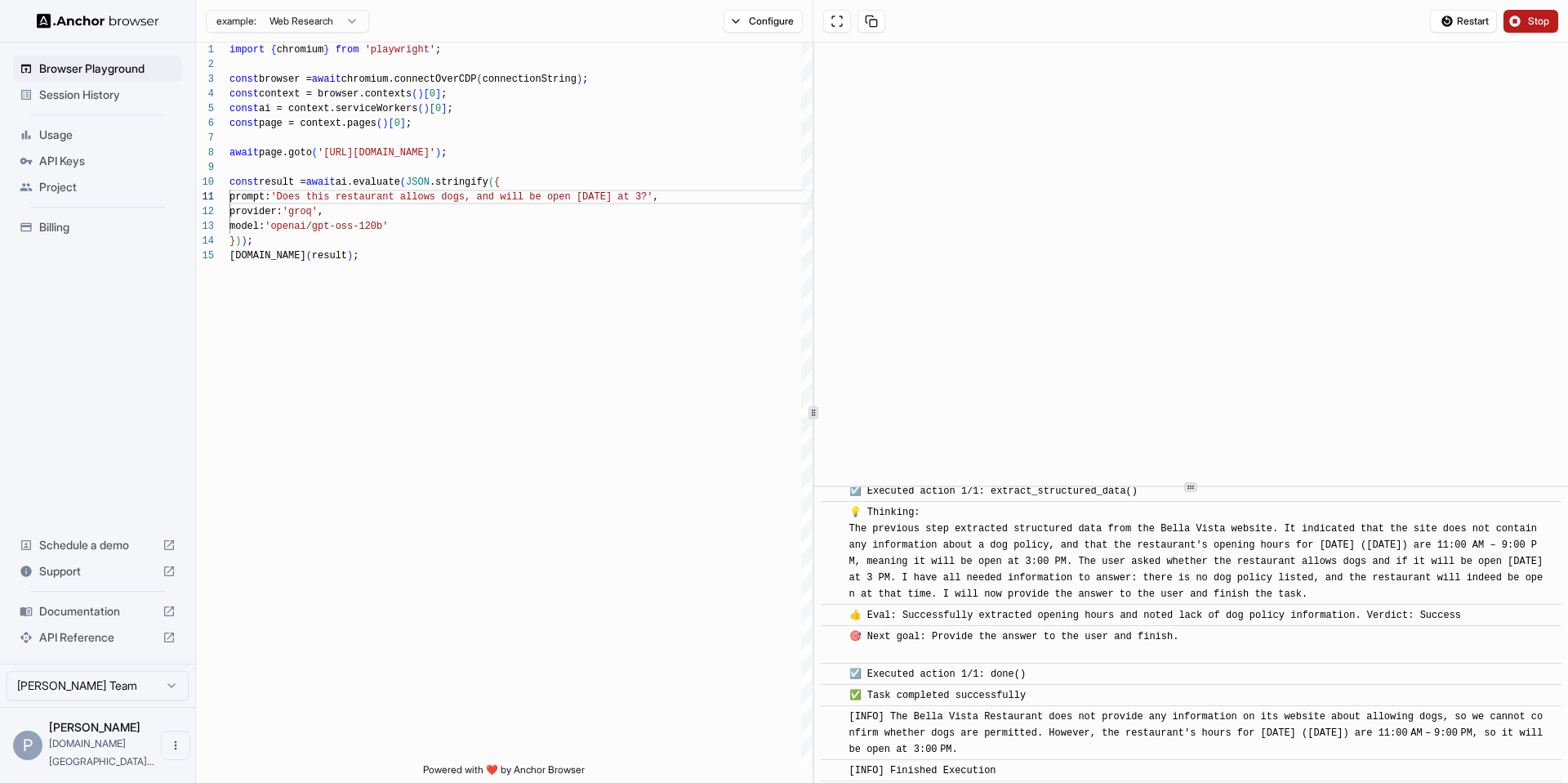
scroll to position [201, 0]
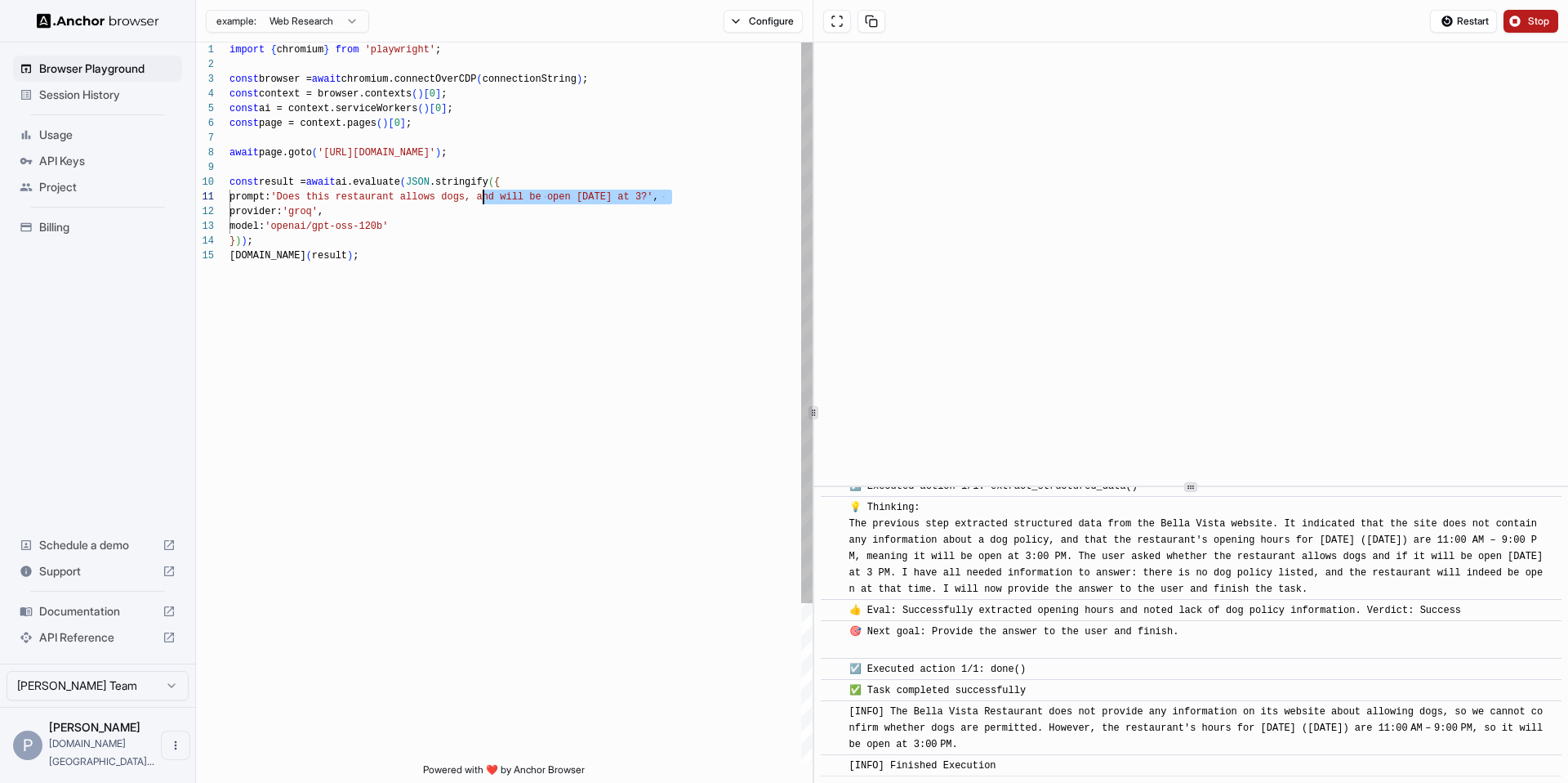
drag, startPoint x: 671, startPoint y: 198, endPoint x: 485, endPoint y: 203, distance: 186.1
click at [485, 203] on div "import { chromium } from 'playwright' ; const browser = await chromium.connectO…" at bounding box center [521, 505] width 583 height 926
type textarea "**********"
click at [1452, 20] on button "Restart" at bounding box center [1463, 21] width 67 height 23
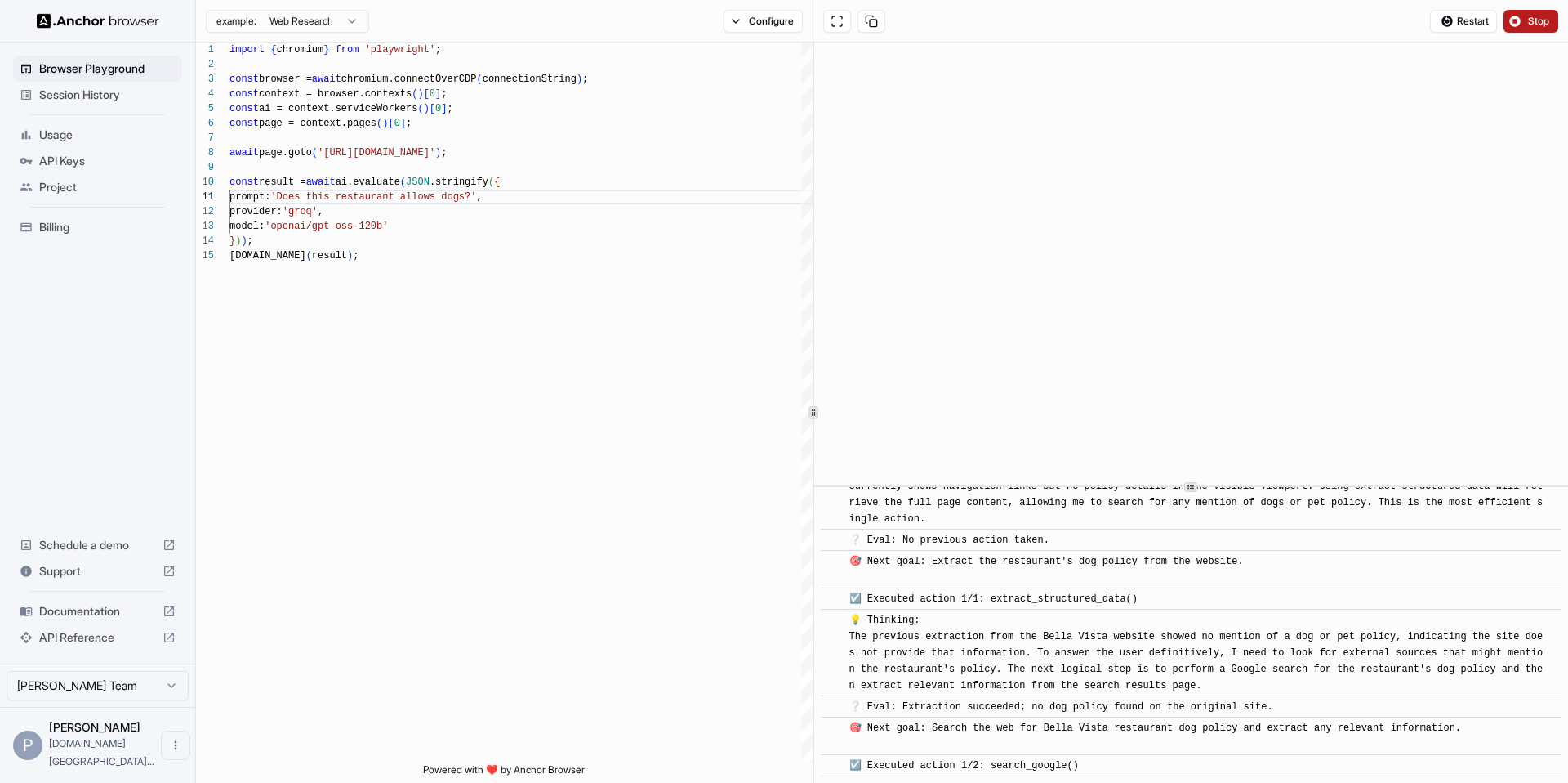
scroll to position [114, 0]
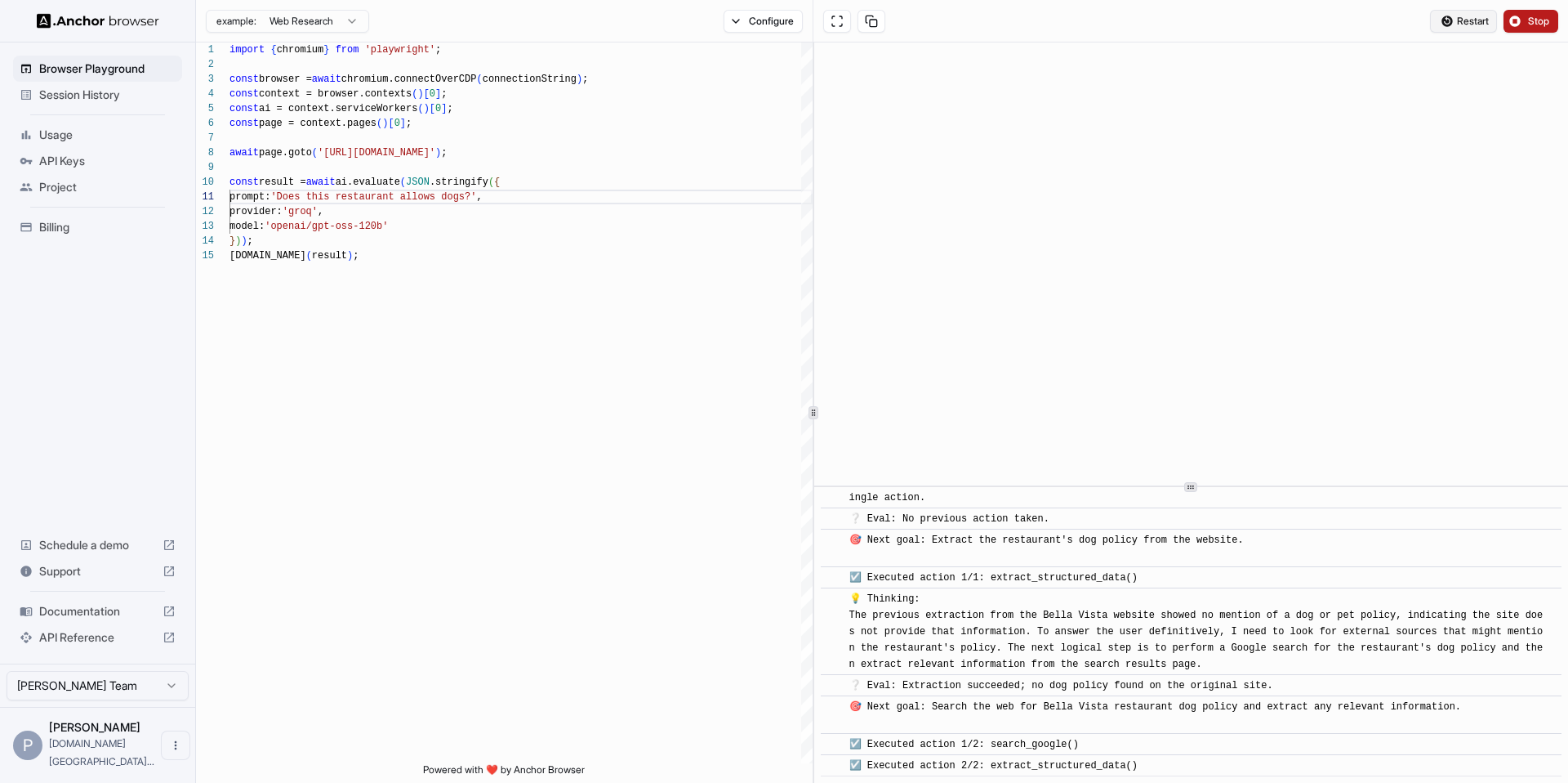
click at [1472, 23] on span "Restart" at bounding box center [1473, 21] width 32 height 13
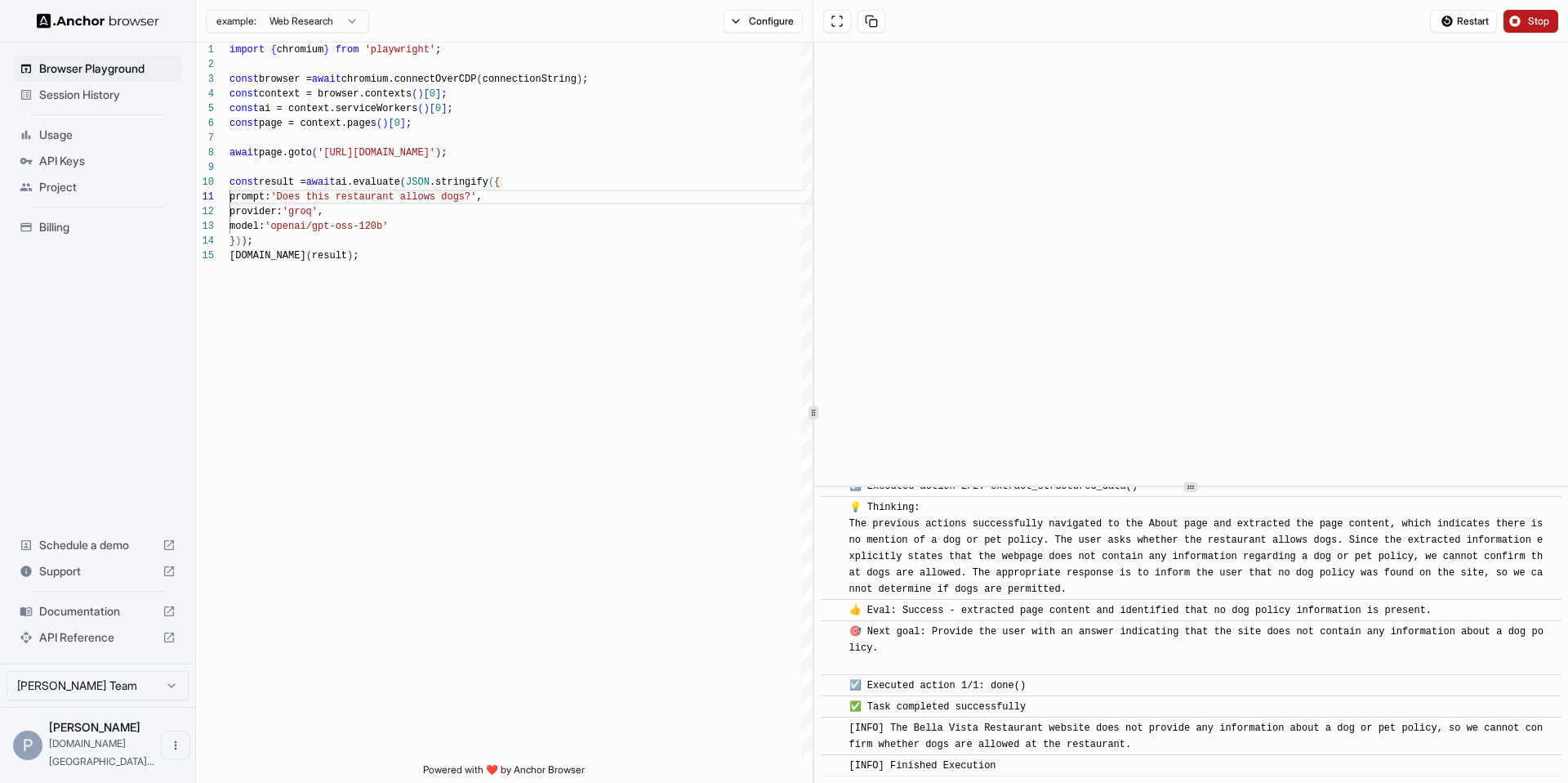
scroll to position [189, 0]
click at [1450, 20] on button "Restart" at bounding box center [1463, 21] width 67 height 23
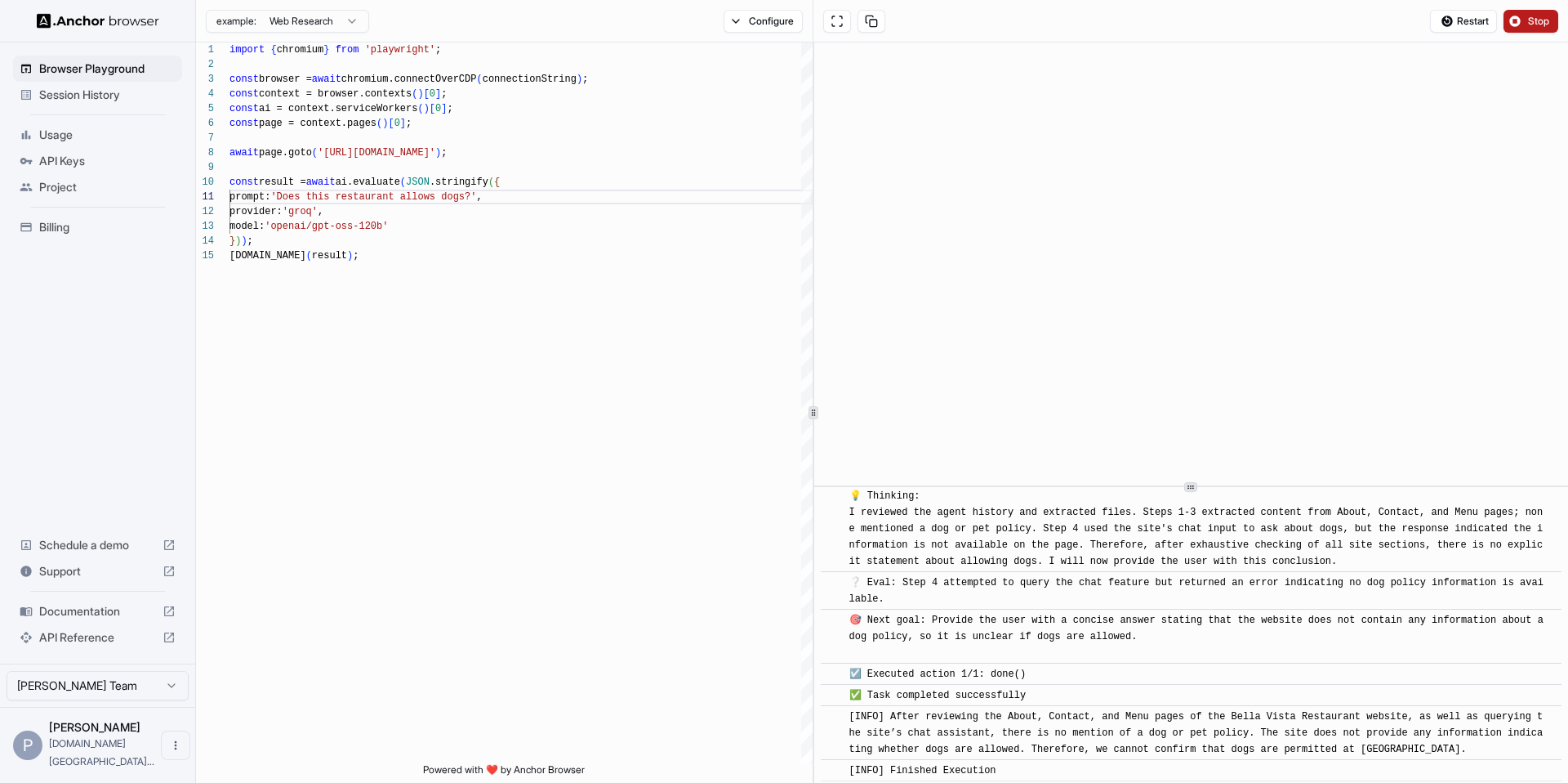
scroll to position [823, 0]
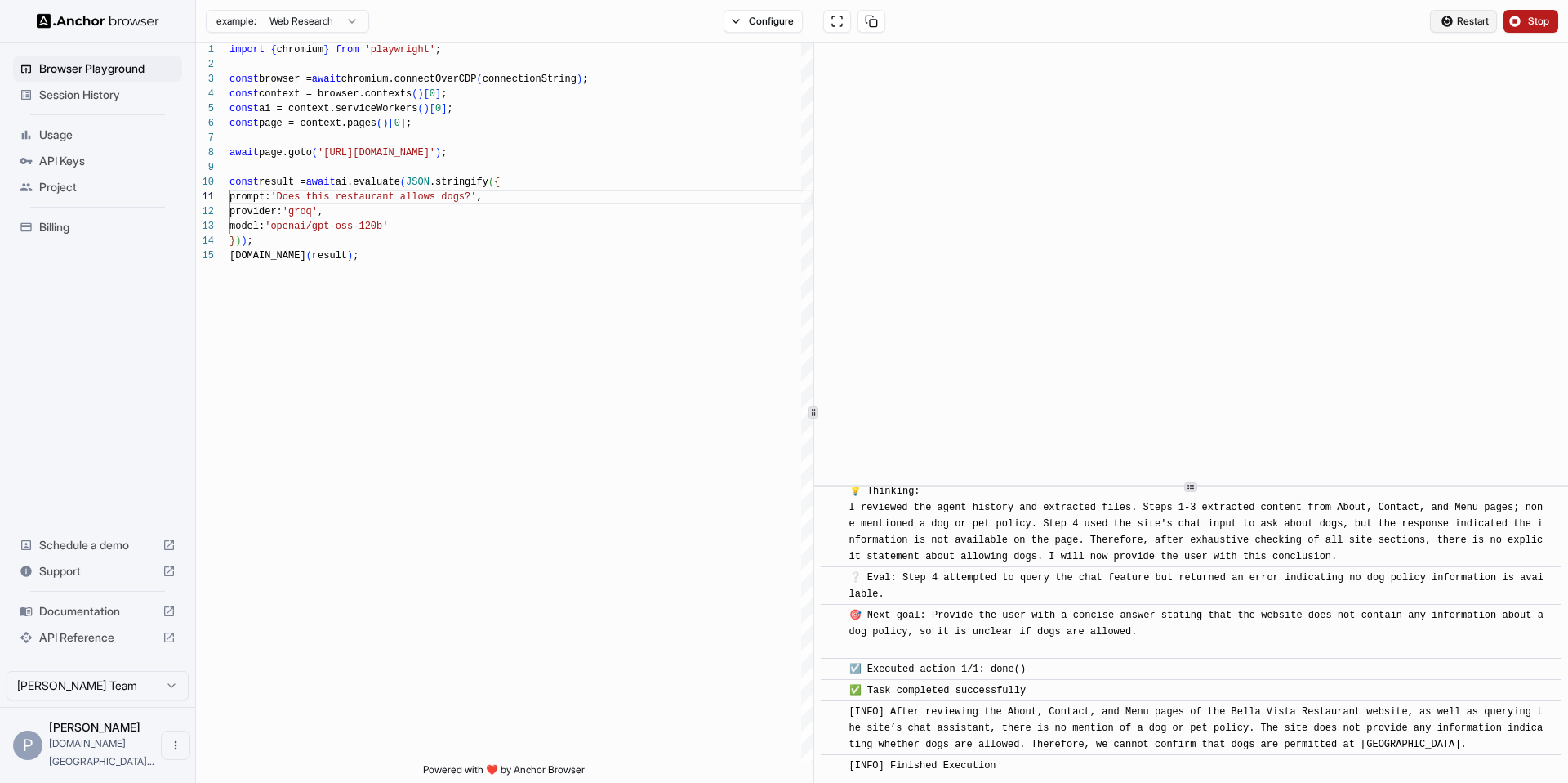
click at [1461, 22] on span "Restart" at bounding box center [1473, 21] width 32 height 13
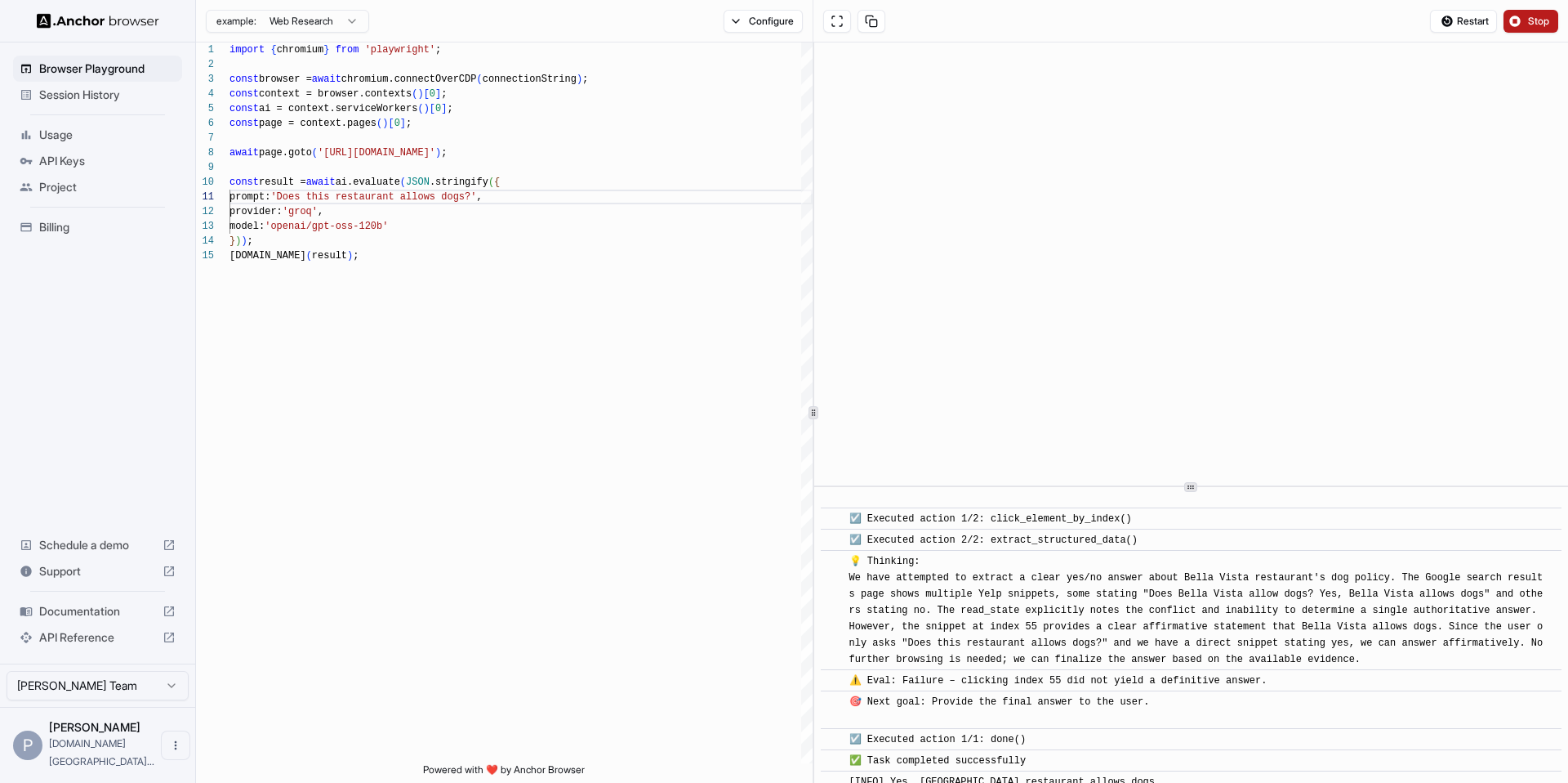
scroll to position [1314, 0]
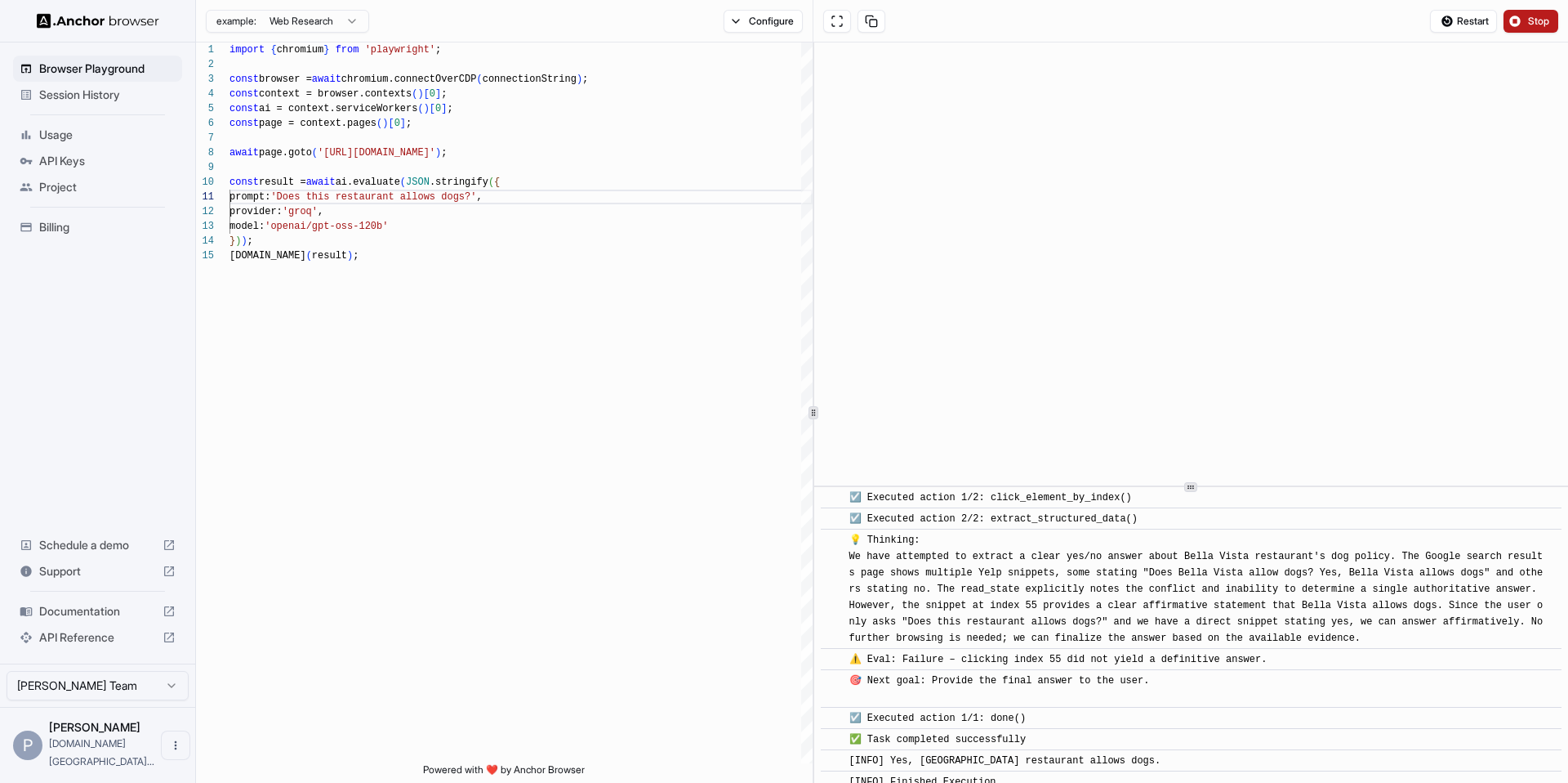
click at [1461, 22] on span "Restart" at bounding box center [1473, 21] width 32 height 13
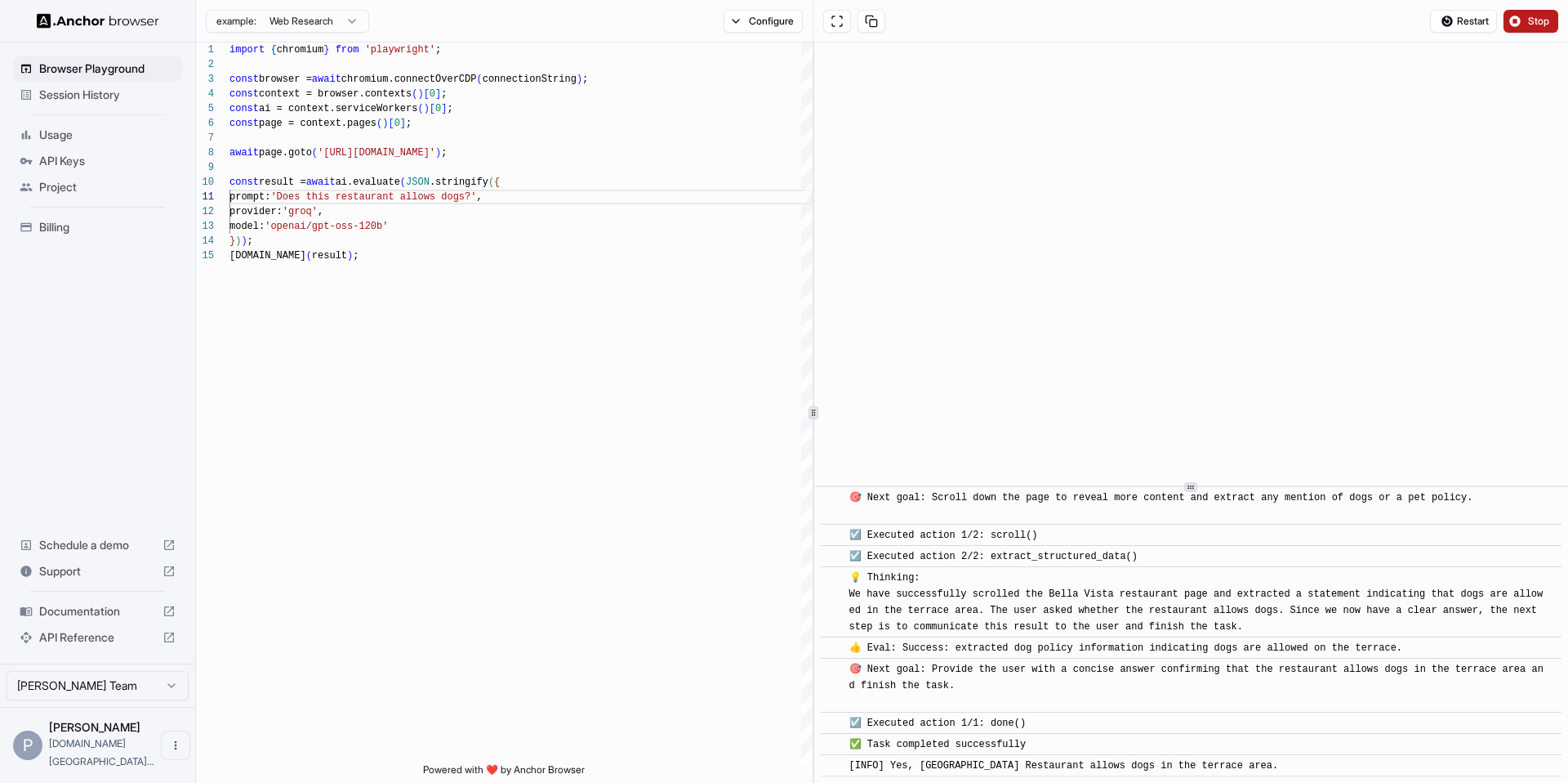
scroll to position [608, 0]
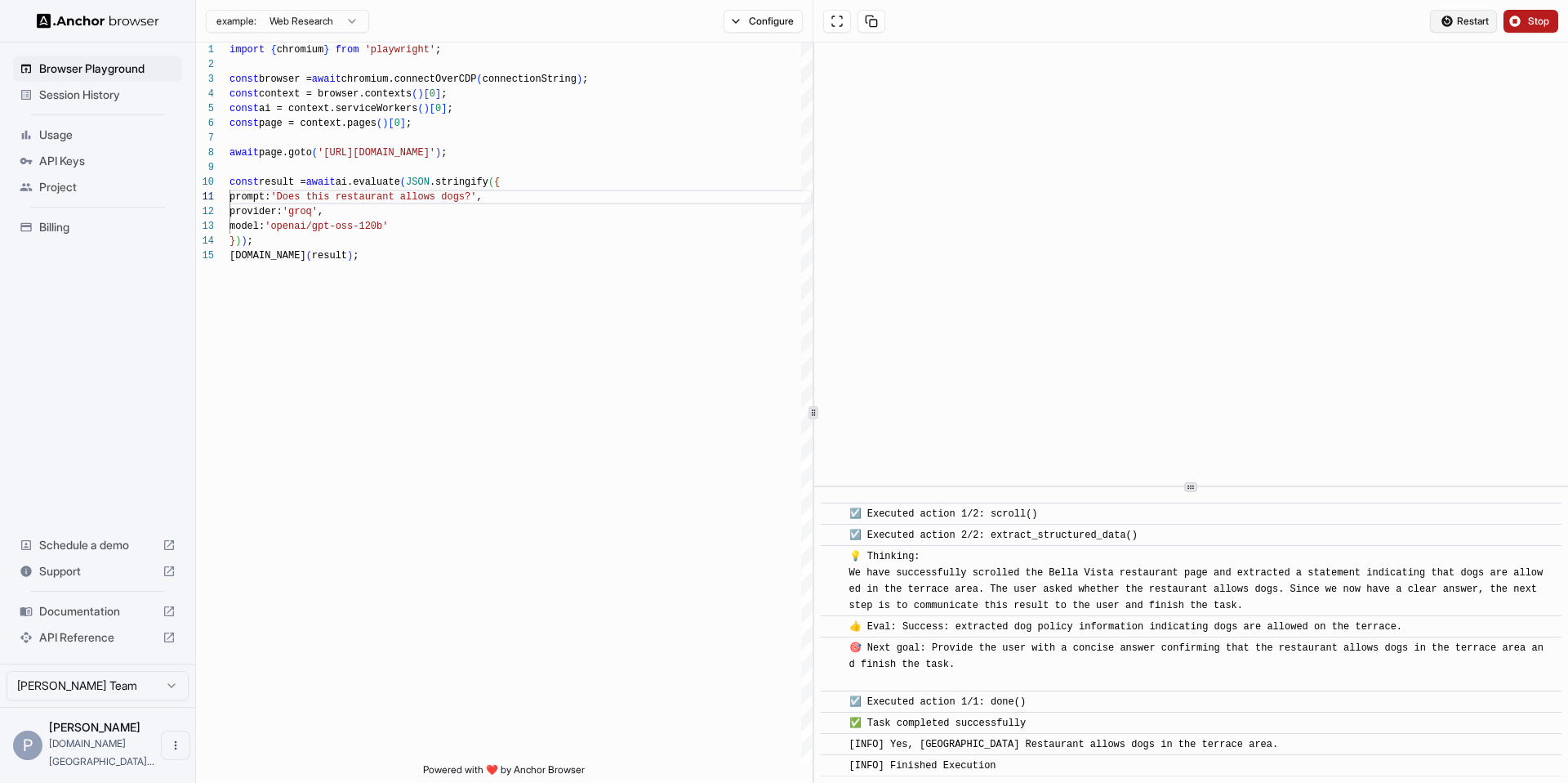
click at [1457, 26] on span "Restart" at bounding box center [1473, 21] width 32 height 13
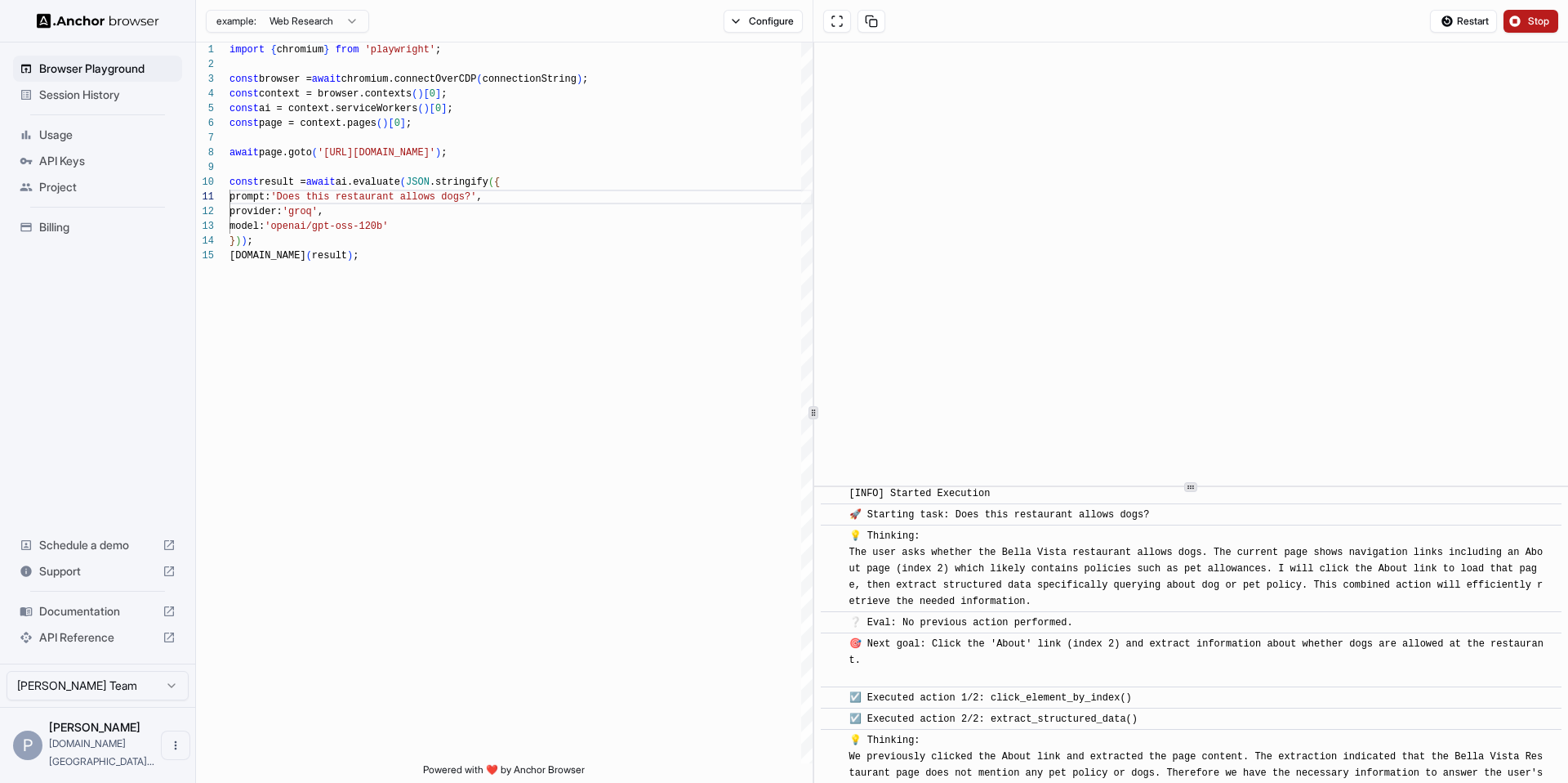
scroll to position [0, 0]
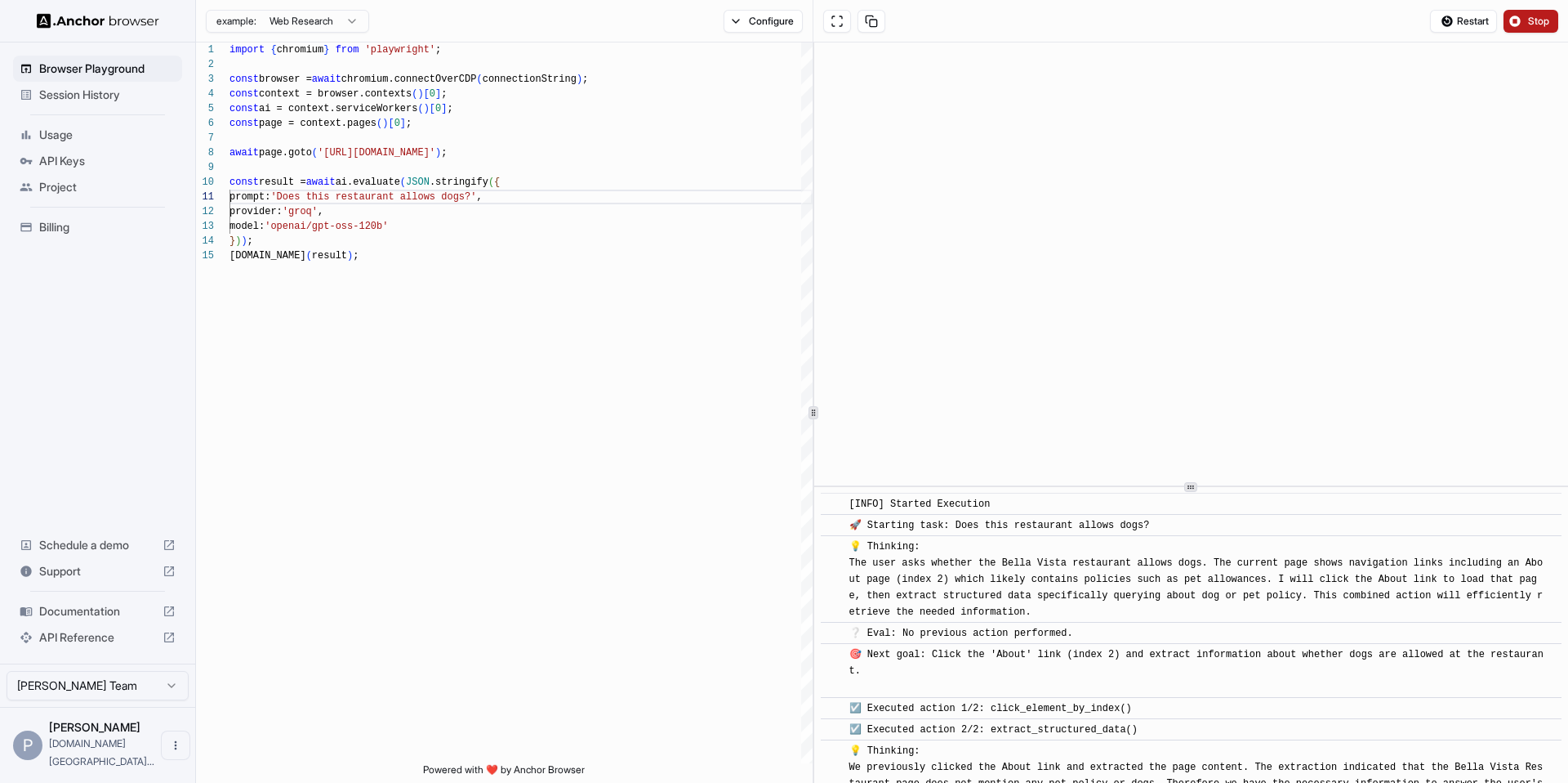
drag, startPoint x: 1000, startPoint y: 765, endPoint x: 842, endPoint y: 501, distance: 307.7
click at [842, 501] on div "​ [INFO] Started Execution ​ 🚀 Starting task: Does this restaurant allows dogs?…" at bounding box center [1191, 731] width 740 height 478
copy div "[LORE] Ipsumdo Sitametco ​ 🚀 Adipisci elit: Sedd eius temporinci utlabo etdo? ​…"
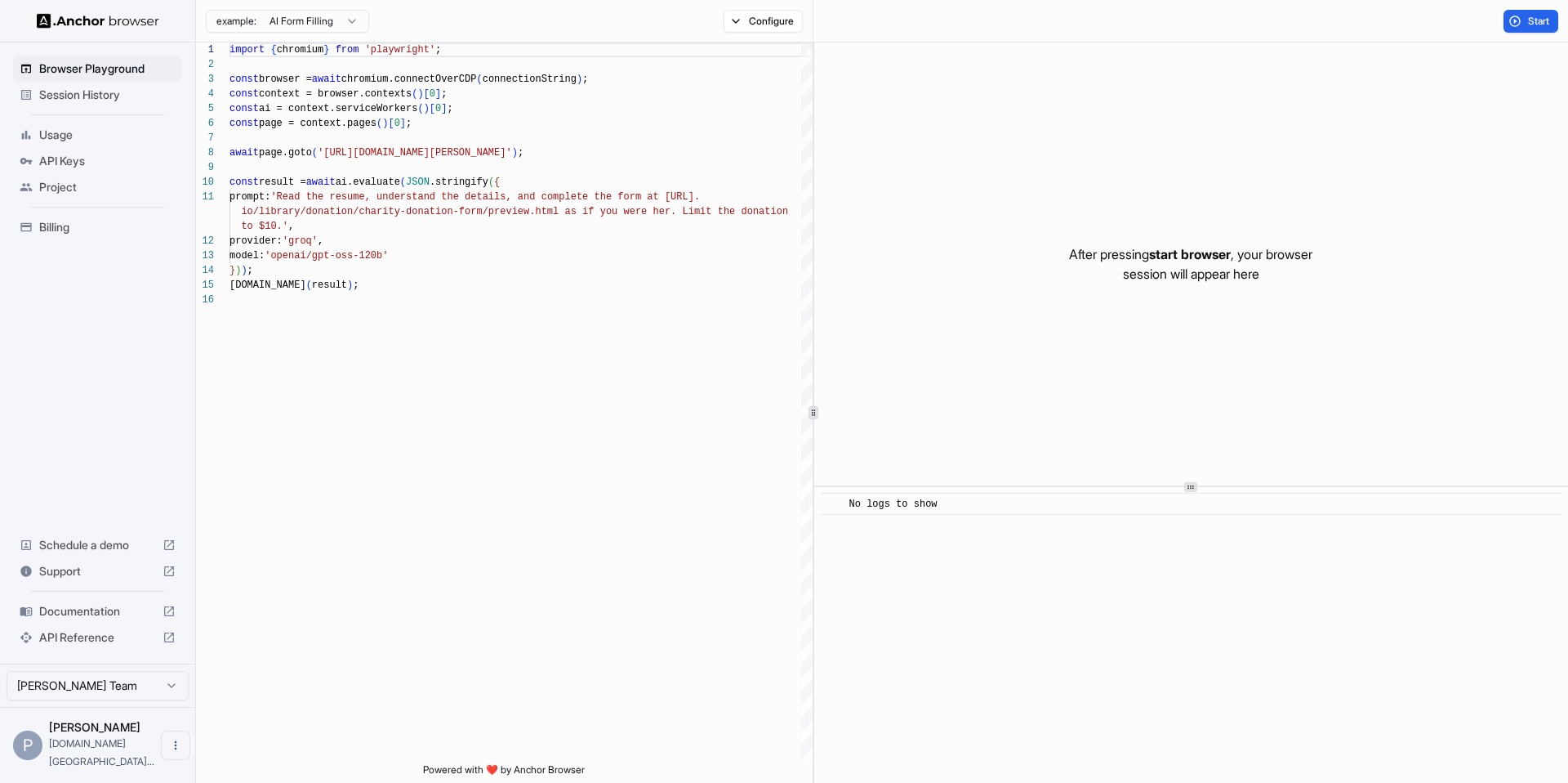
scroll to position [147, 0]
